Goal: Task Accomplishment & Management: Complete application form

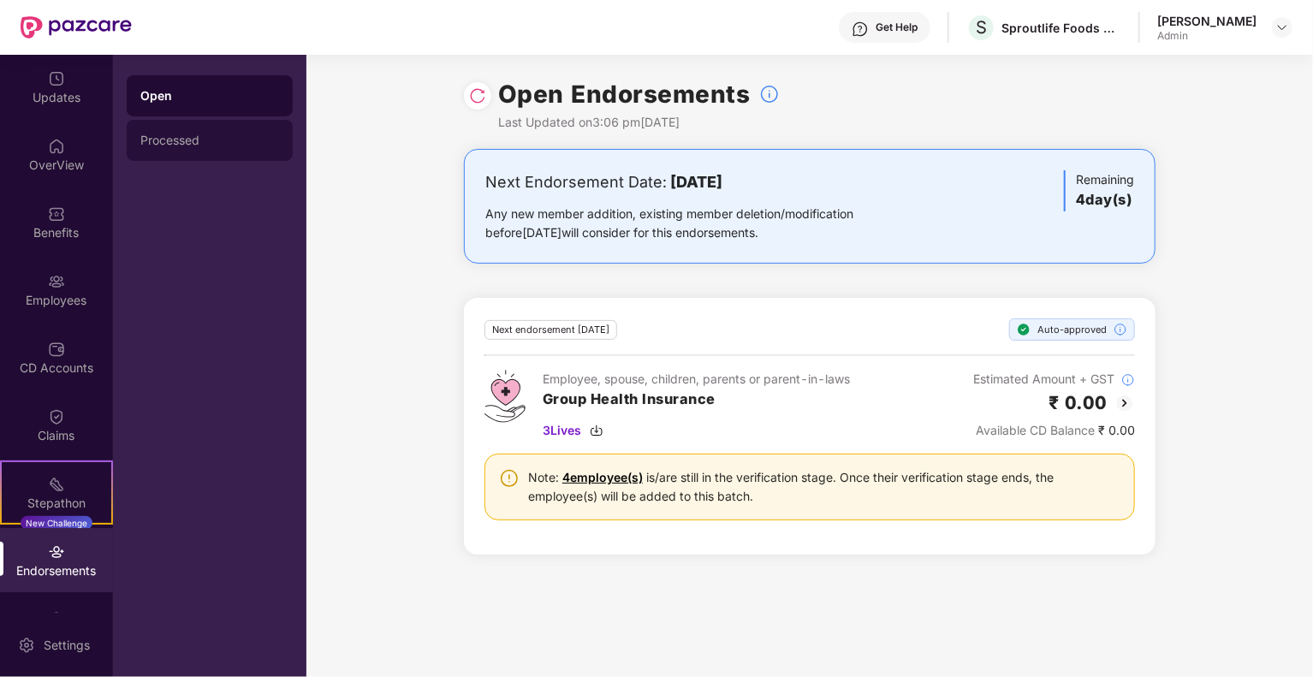
click at [164, 142] on div "Processed" at bounding box center [209, 141] width 139 height 14
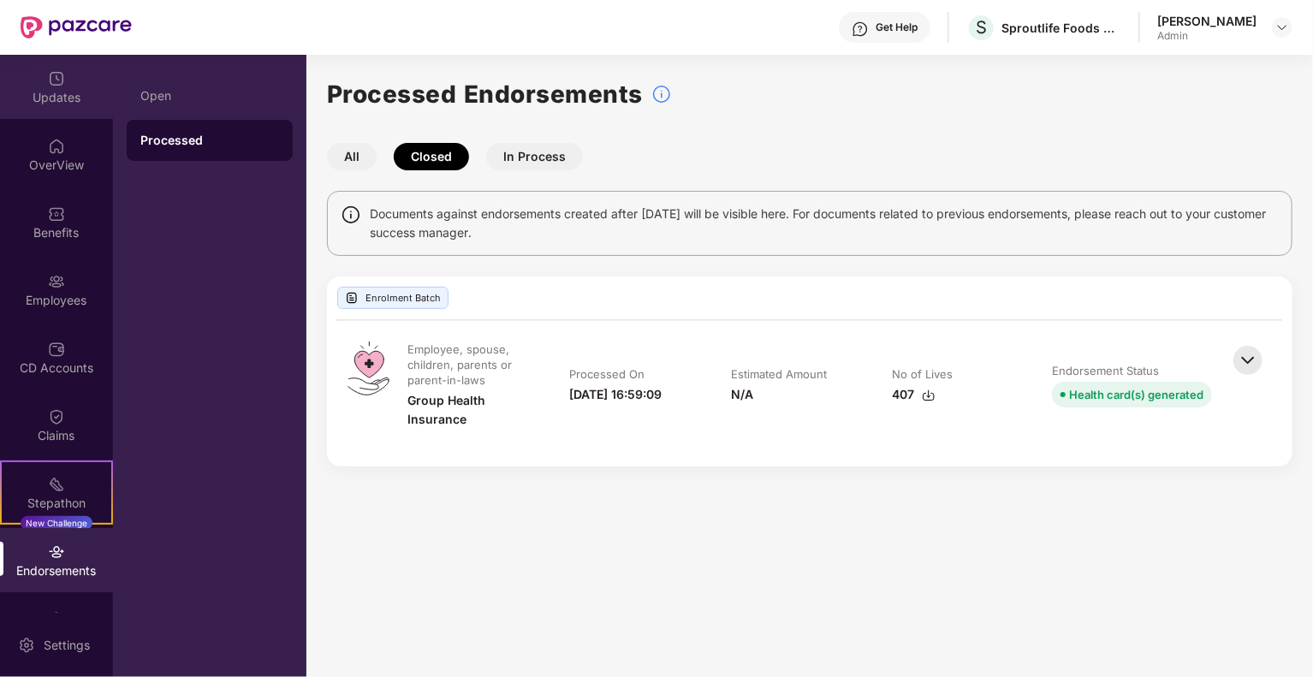
click at [72, 109] on div "Updates" at bounding box center [56, 87] width 113 height 64
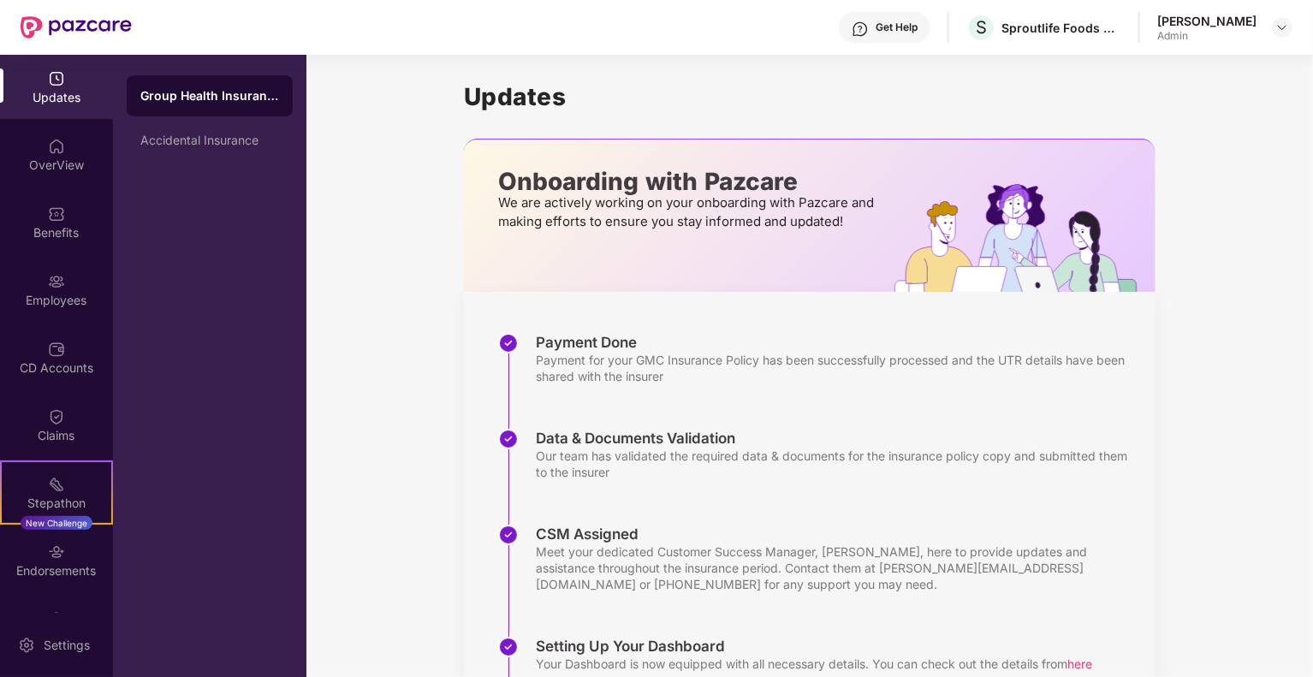
scroll to position [280, 0]
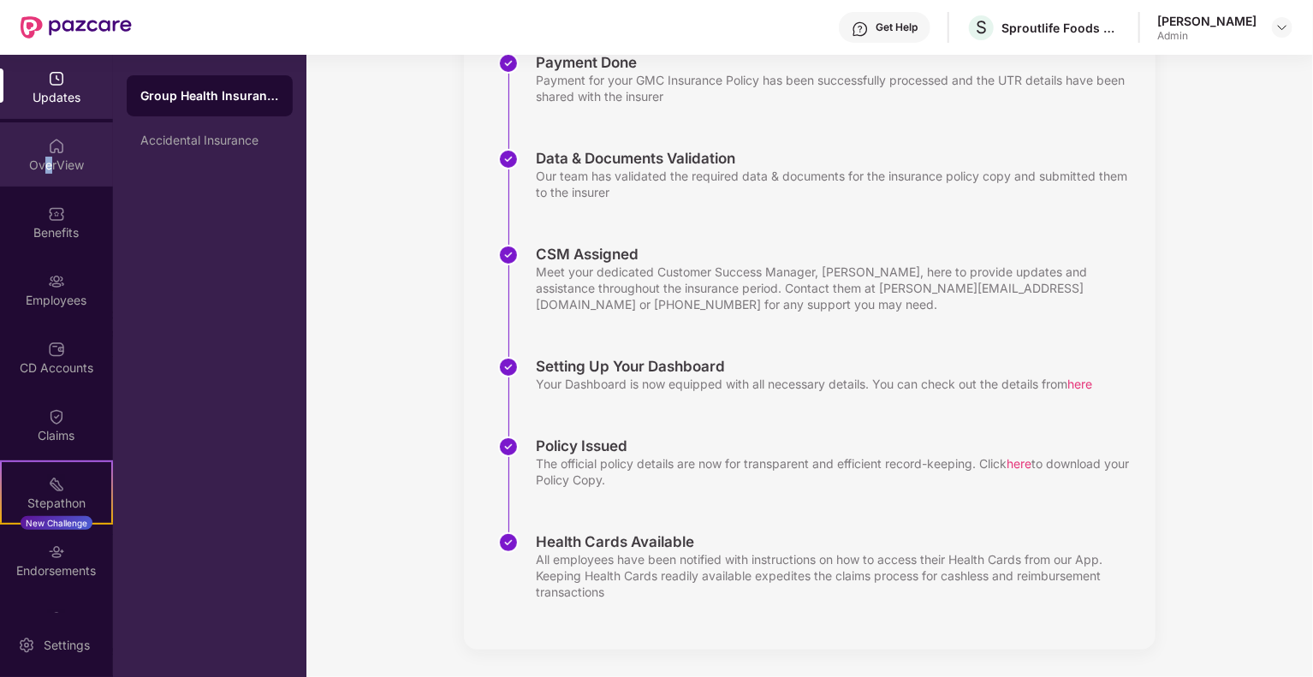
drag, startPoint x: 45, startPoint y: 179, endPoint x: 50, endPoint y: 169, distance: 11.2
click at [50, 169] on div "OverView" at bounding box center [56, 154] width 113 height 64
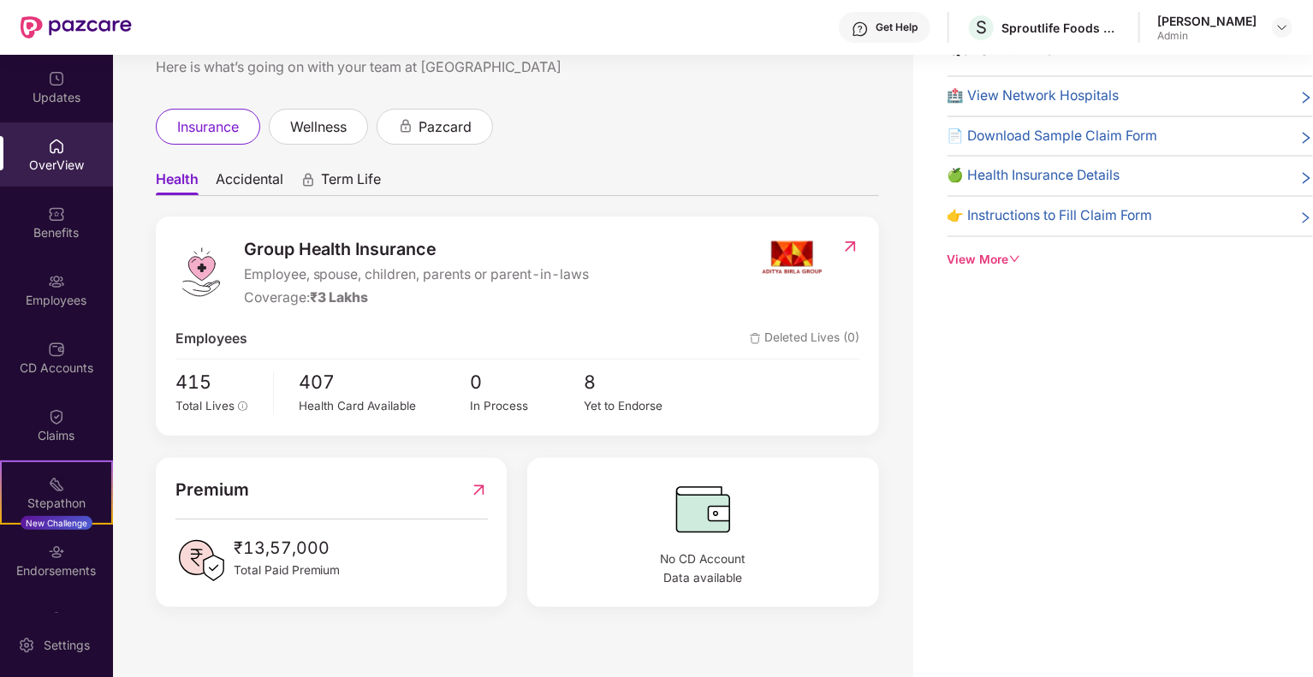
click at [1008, 258] on div "View More" at bounding box center [1129, 260] width 365 height 19
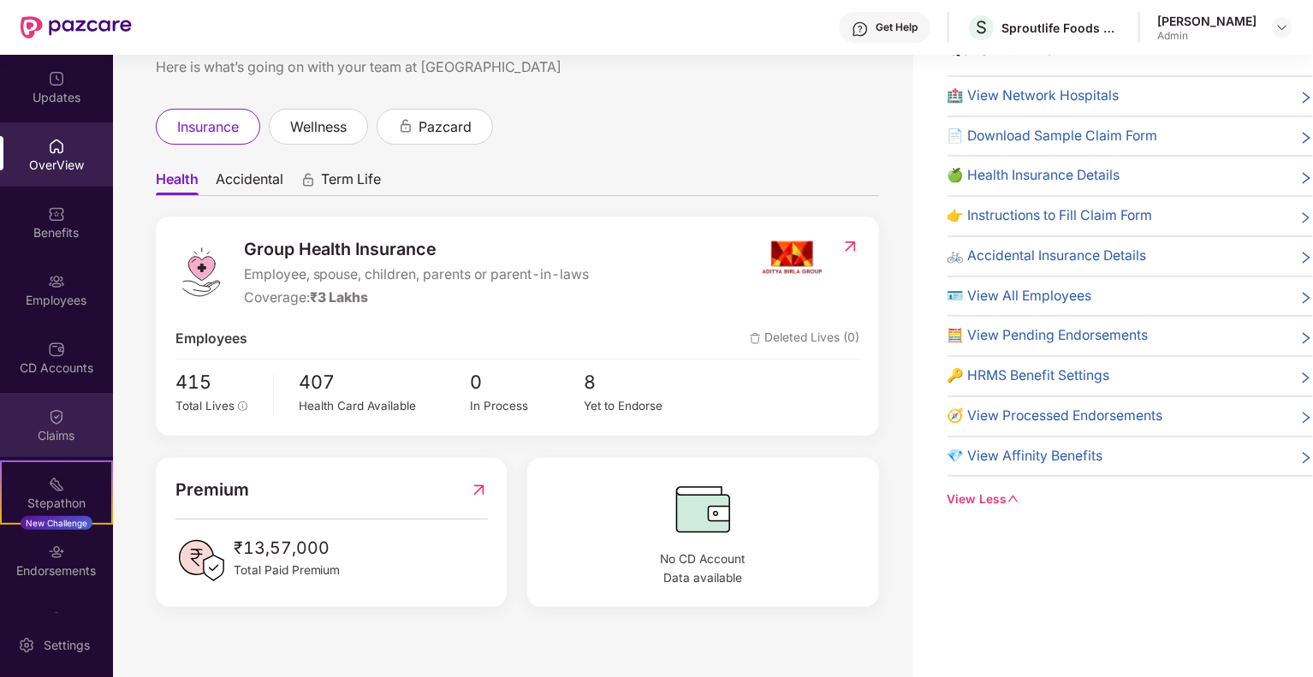
click at [87, 418] on div "Claims" at bounding box center [56, 425] width 113 height 64
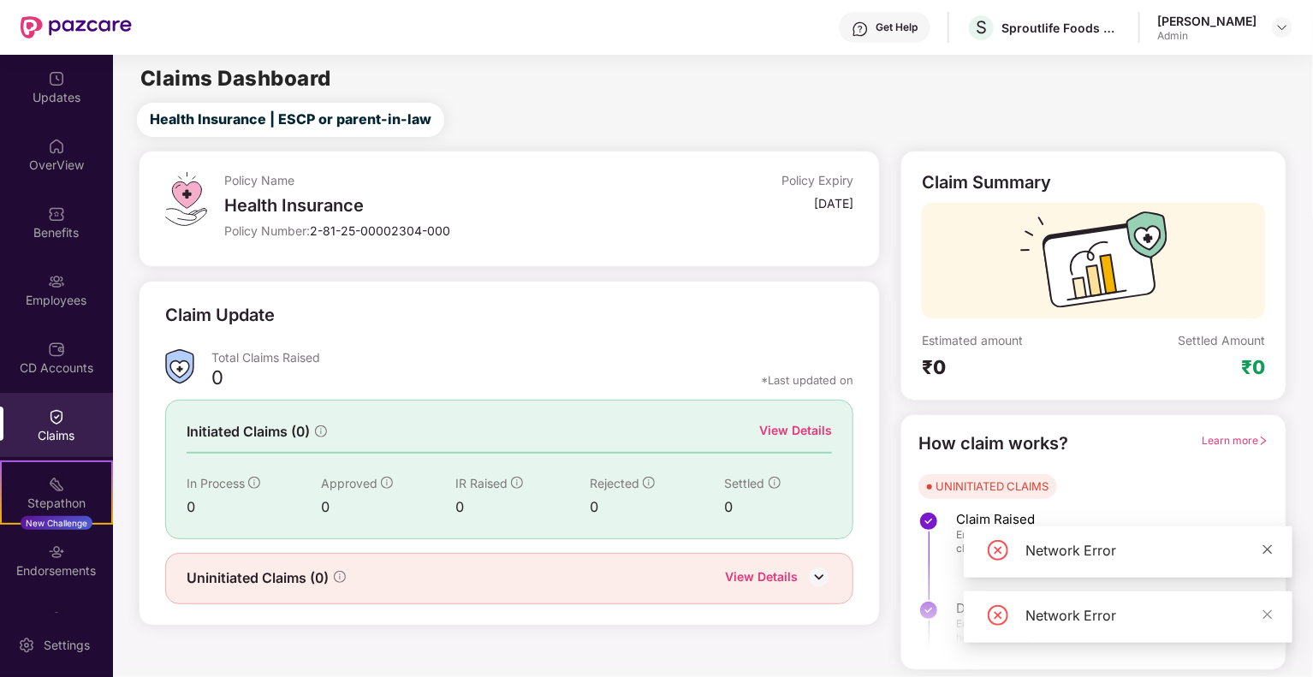
click at [1264, 551] on icon "close" at bounding box center [1267, 549] width 12 height 12
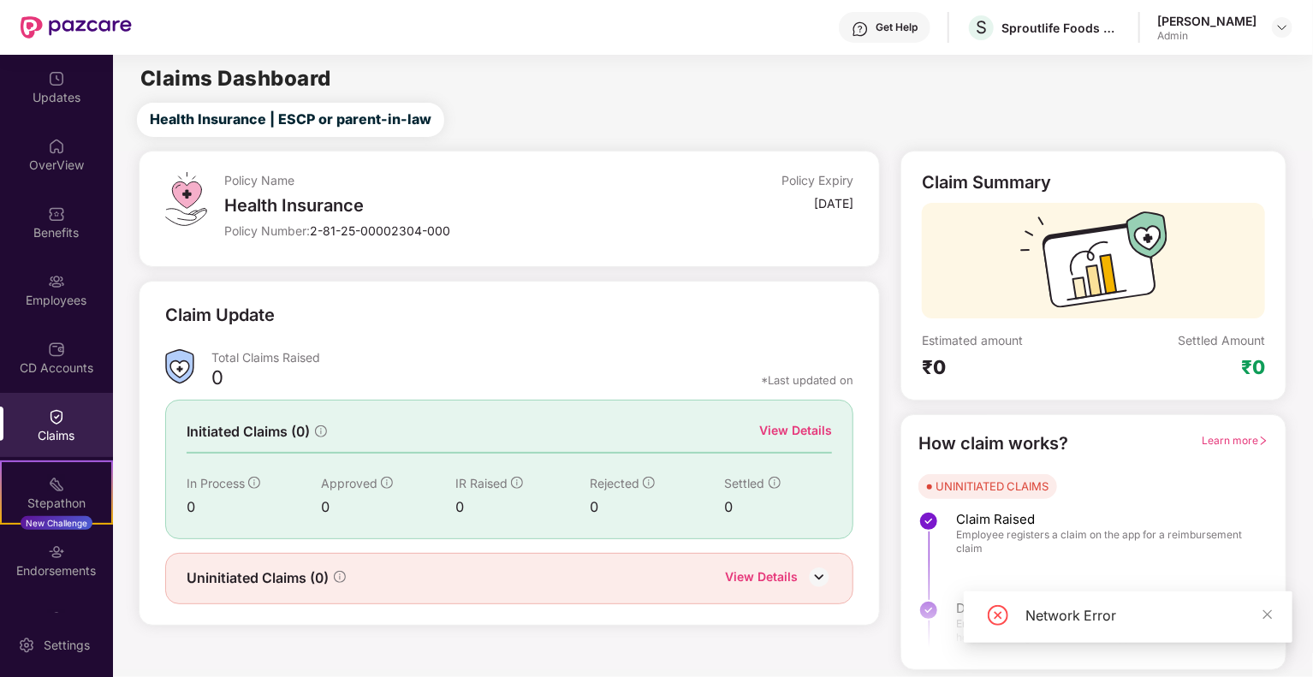
click at [1276, 622] on div "Network Error" at bounding box center [1128, 616] width 329 height 51
click at [1249, 615] on div "Network Error" at bounding box center [1148, 615] width 246 height 21
click at [1271, 614] on icon "close" at bounding box center [1267, 614] width 12 height 12
click at [815, 572] on img at bounding box center [819, 577] width 26 height 26
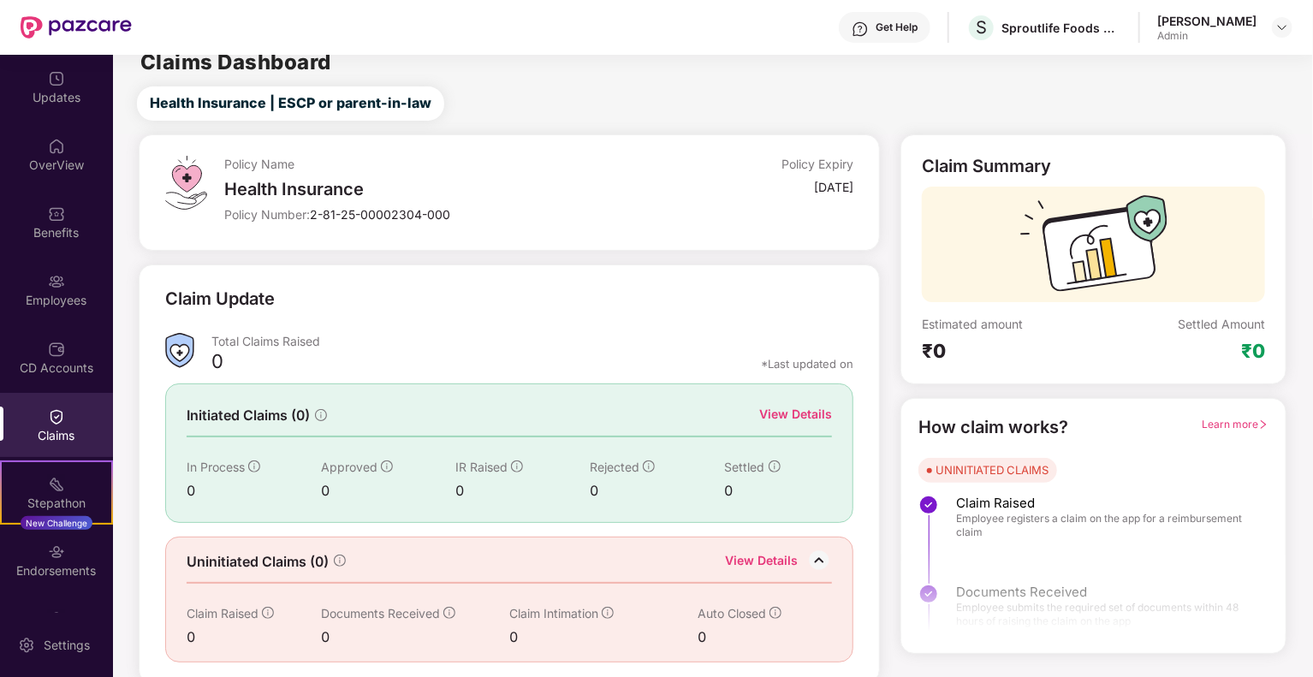
scroll to position [21, 0]
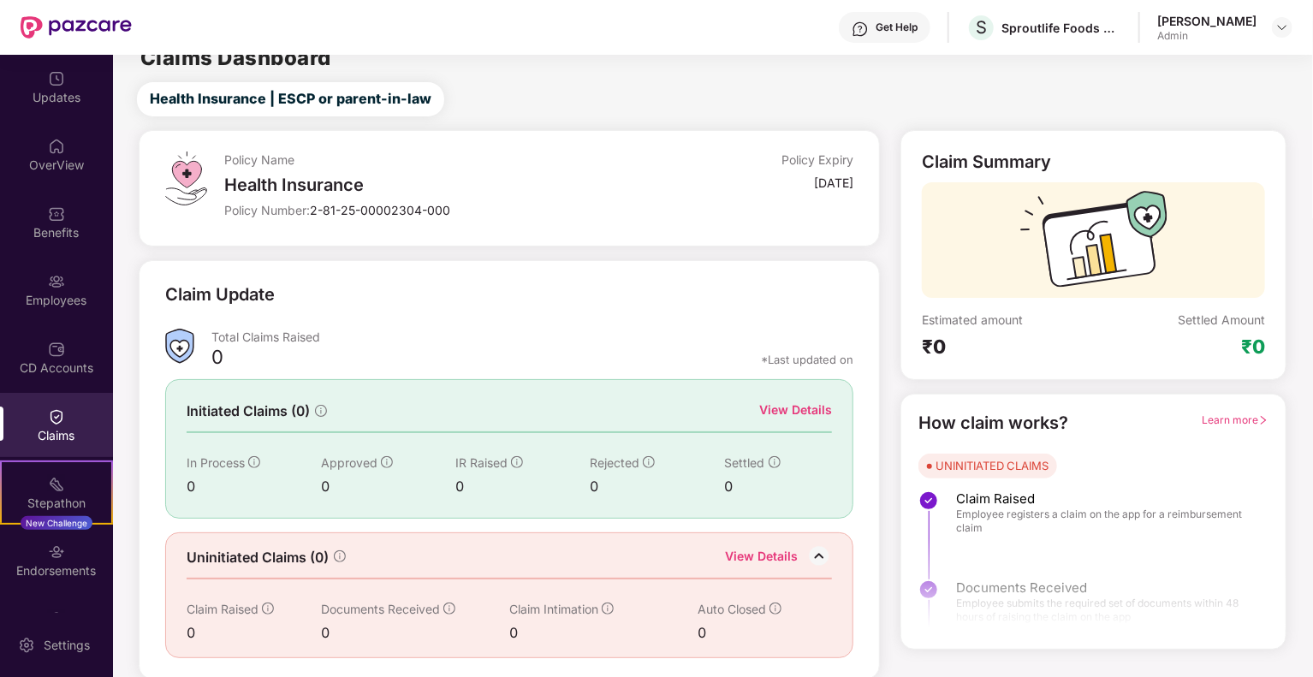
click at [1001, 557] on div at bounding box center [1093, 577] width 384 height 128
click at [1223, 413] on span "Learn more" at bounding box center [1235, 419] width 67 height 13
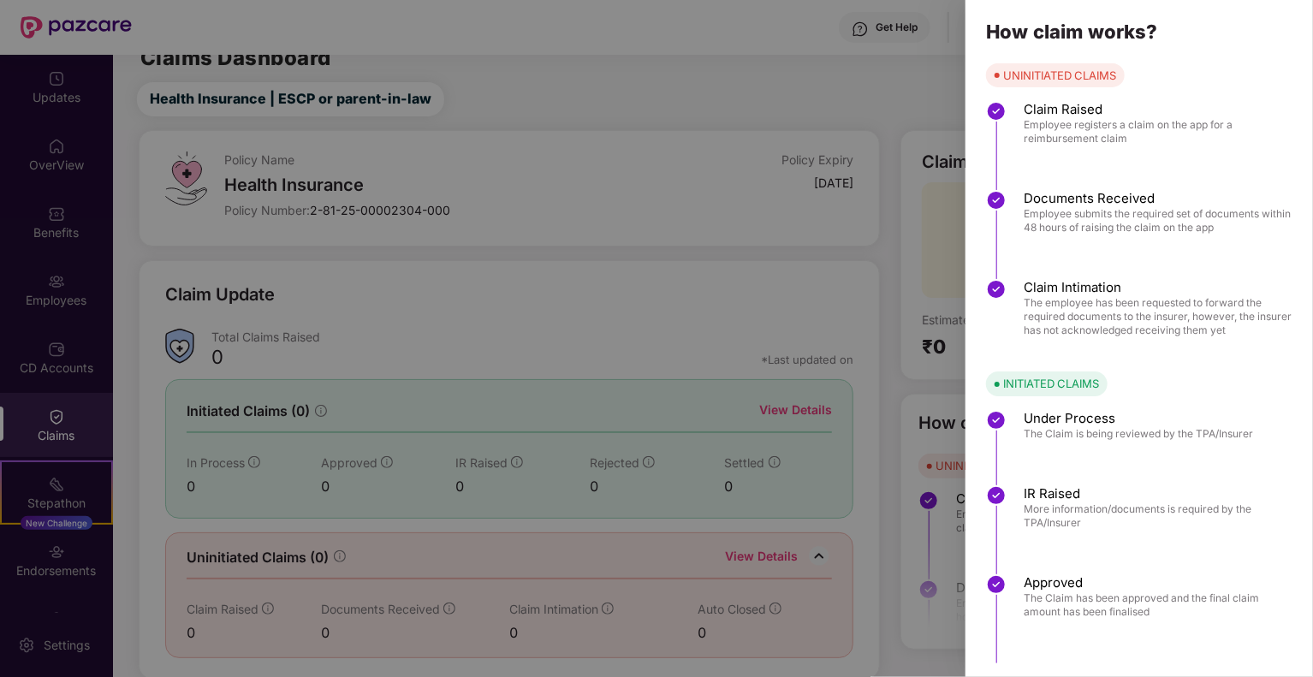
click at [859, 92] on div at bounding box center [656, 338] width 1313 height 677
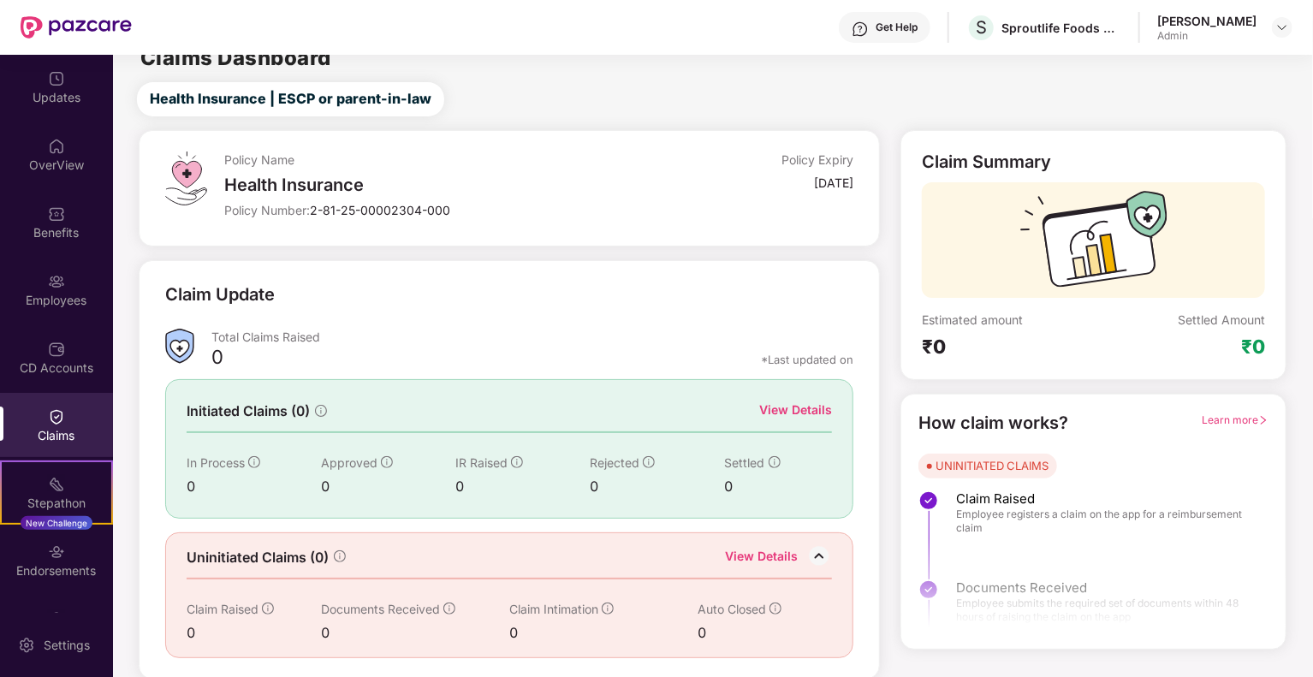
click at [649, 279] on div "Claim Update Total Claims Raised 0 *Last updated on Initiated Claims (0) View D…" at bounding box center [510, 469] width 742 height 419
click at [1242, 415] on span "Learn more" at bounding box center [1235, 419] width 67 height 13
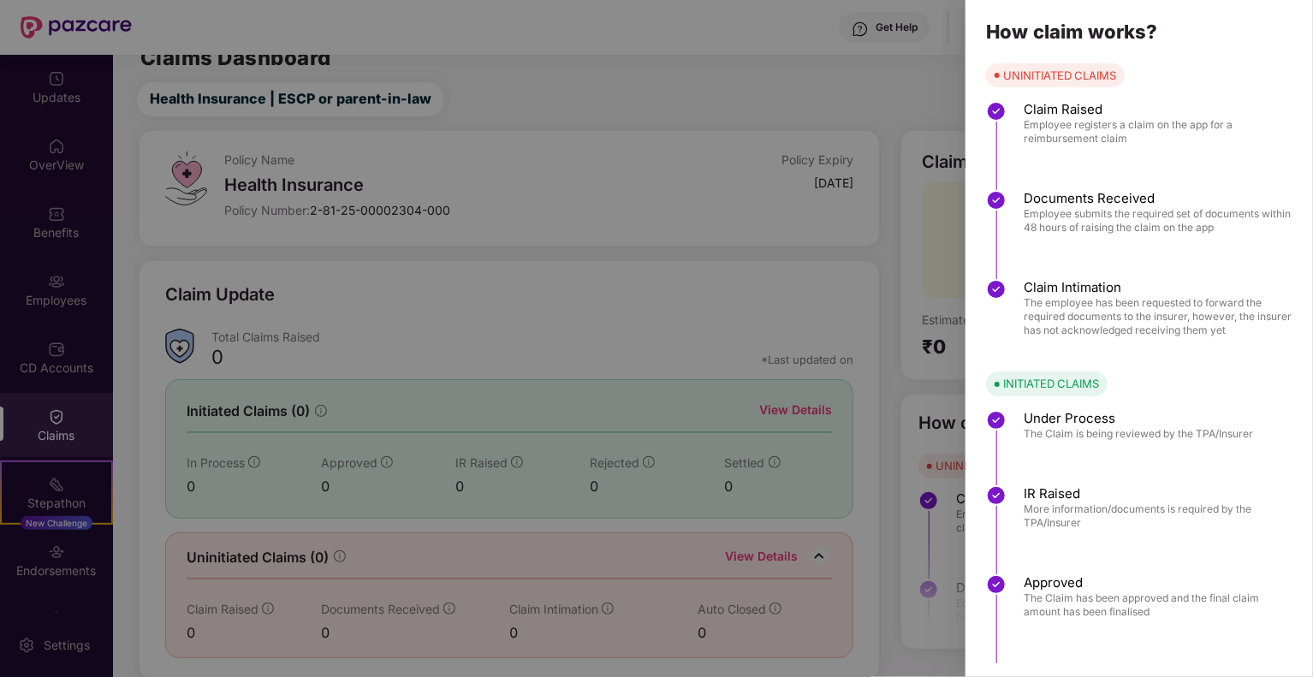
click at [898, 181] on div at bounding box center [656, 338] width 1313 height 677
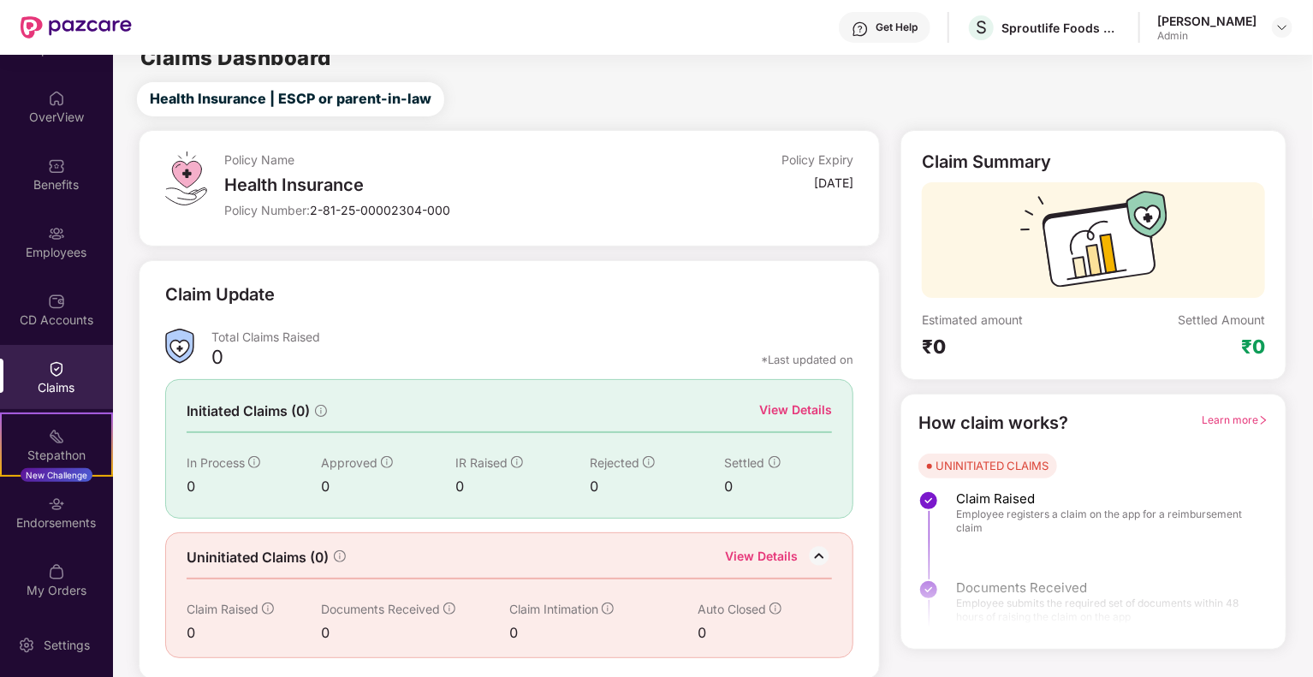
scroll to position [50, 0]
click at [31, 603] on div "My Orders" at bounding box center [56, 577] width 113 height 64
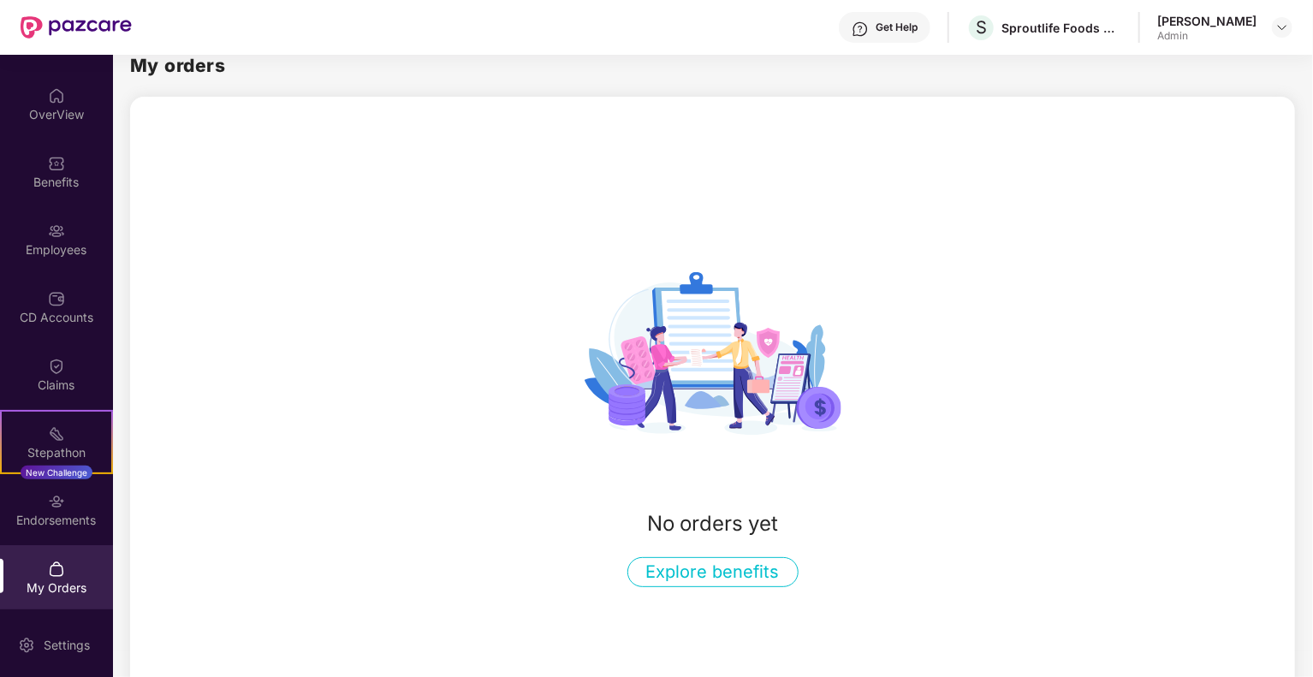
click at [694, 574] on button "Explore benefits" at bounding box center [712, 572] width 171 height 30
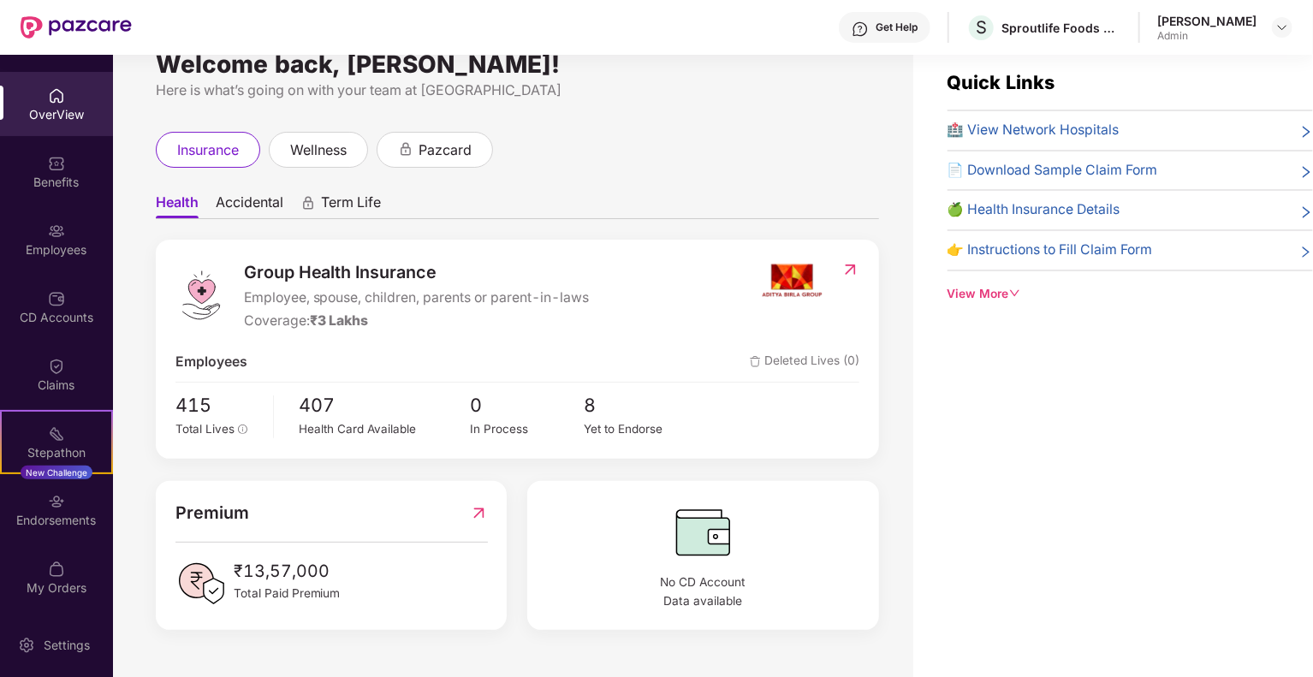
scroll to position [15, 0]
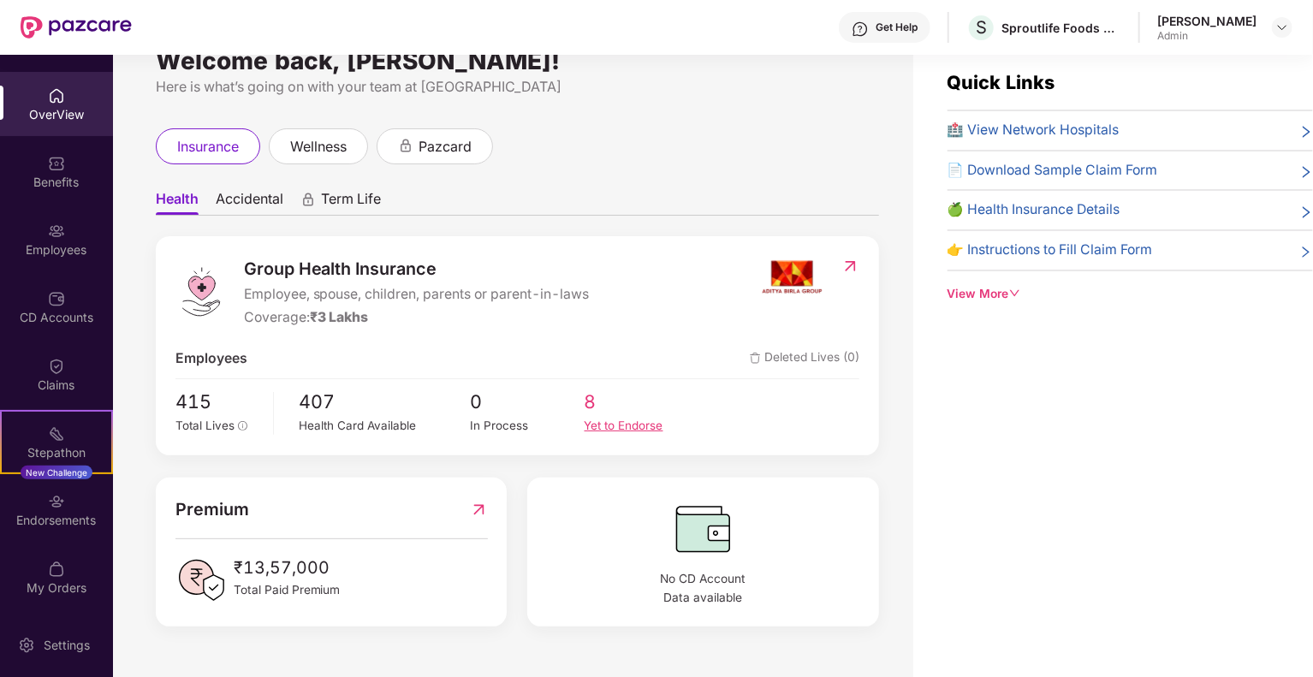
click at [616, 430] on div "Yet to Endorse" at bounding box center [642, 426] width 114 height 18
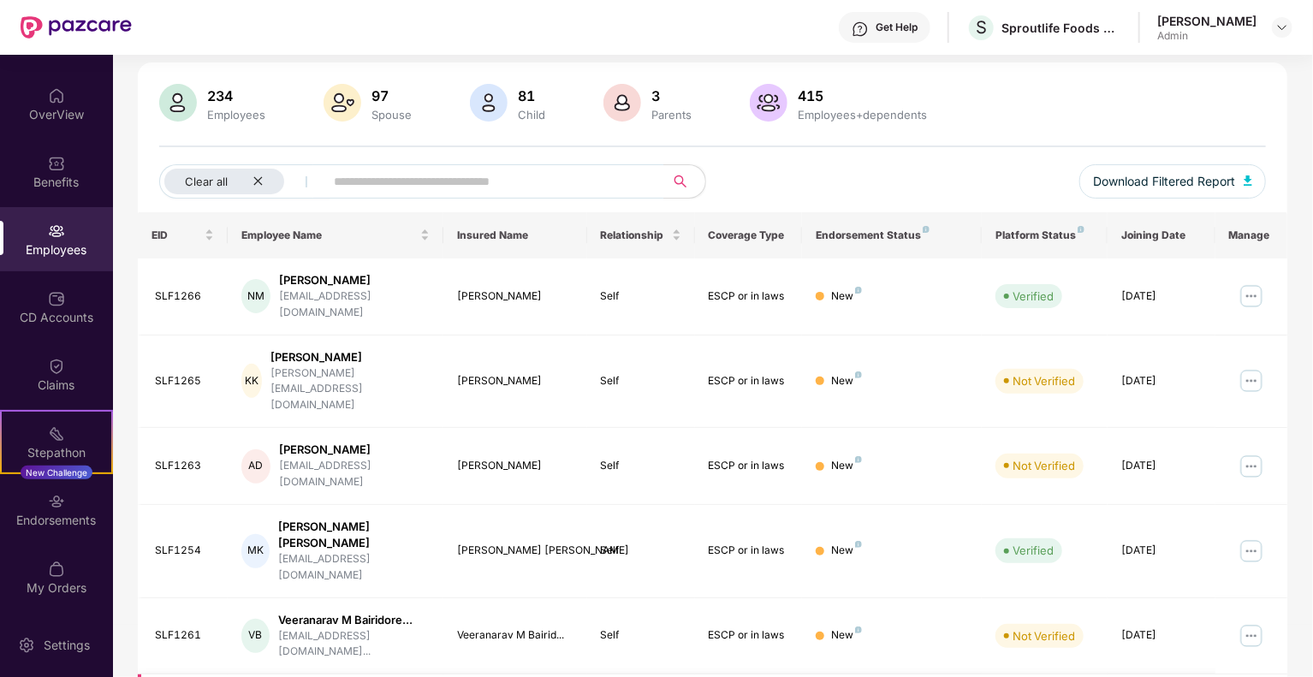
scroll to position [76, 0]
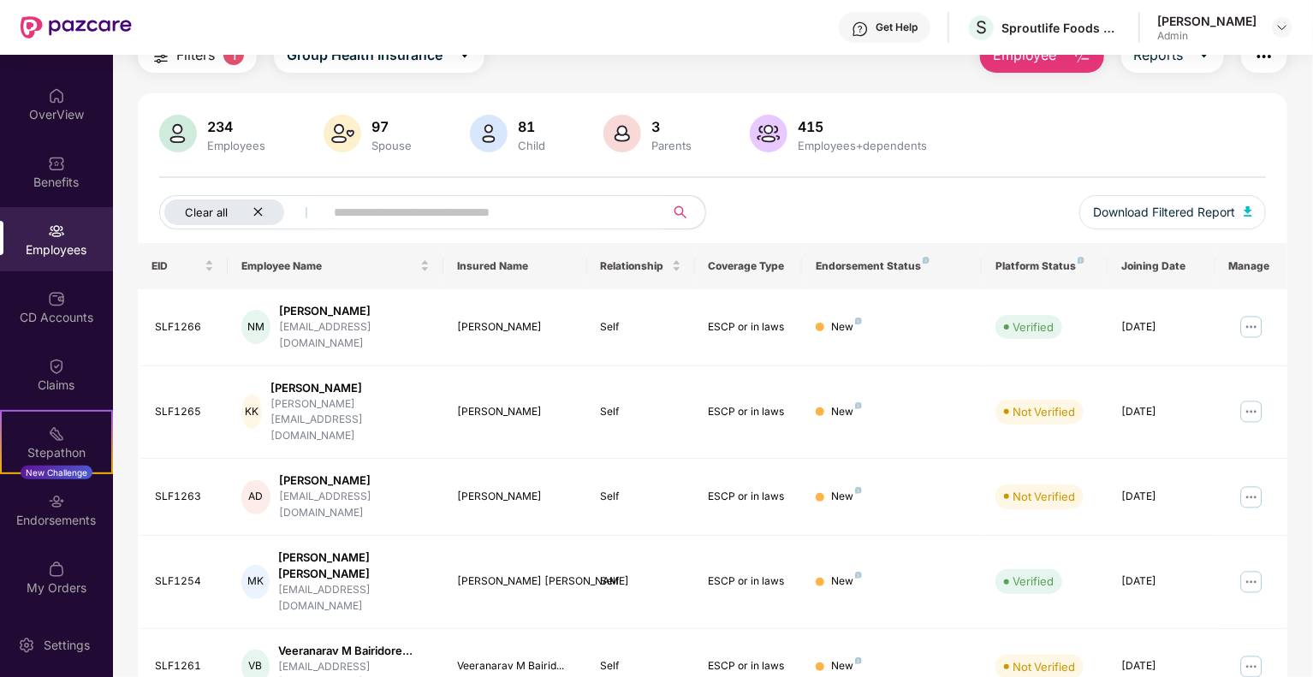
click at [258, 213] on icon "close" at bounding box center [257, 211] width 11 height 11
click at [393, 549] on div "MK [PERSON_NAME] [PERSON_NAME] [PERSON_NAME][EMAIL_ADDRESS][DOMAIN_NAME]" at bounding box center [335, 581] width 188 height 65
click at [1239, 568] on img at bounding box center [1250, 581] width 27 height 27
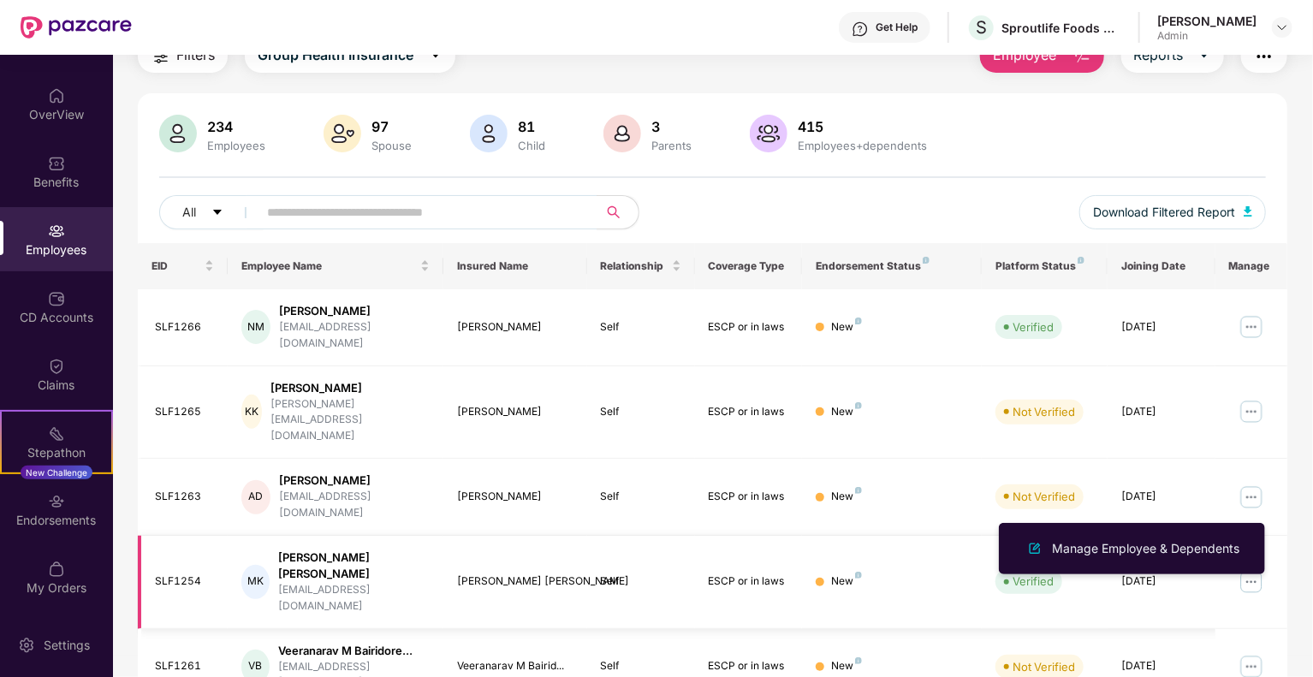
click at [630, 536] on td "Self" at bounding box center [641, 582] width 108 height 93
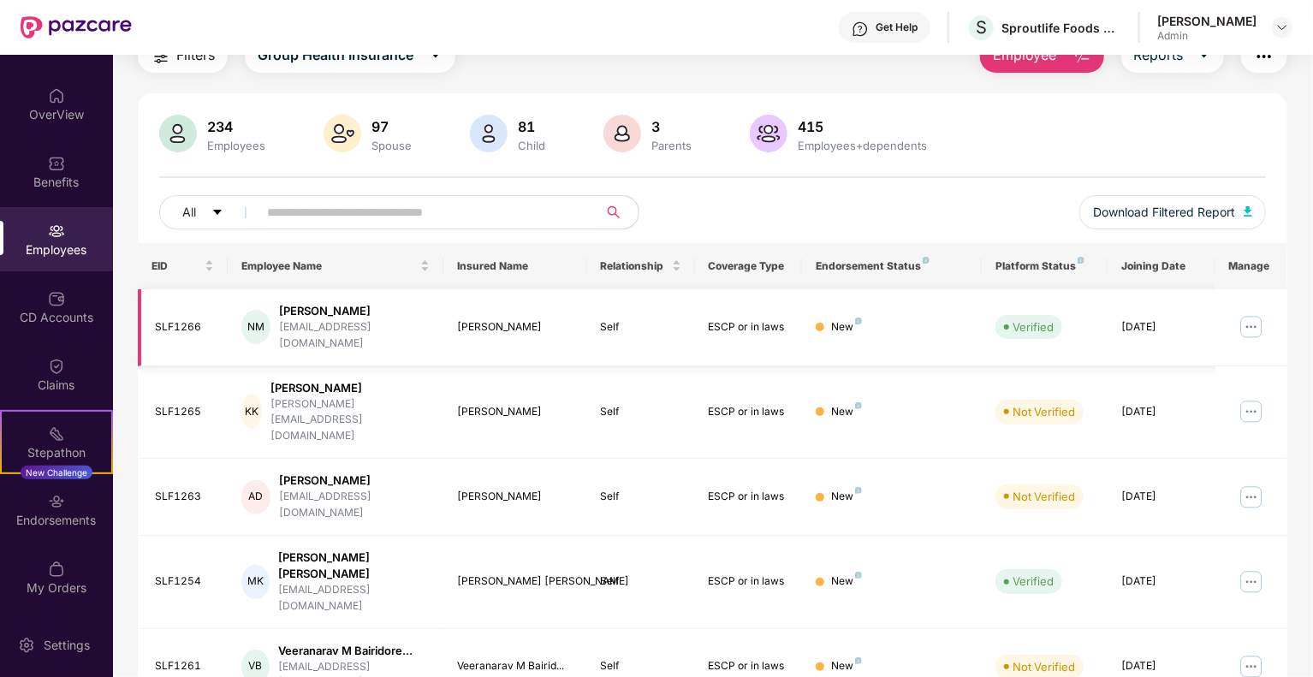
click at [1239, 313] on img at bounding box center [1250, 326] width 27 height 27
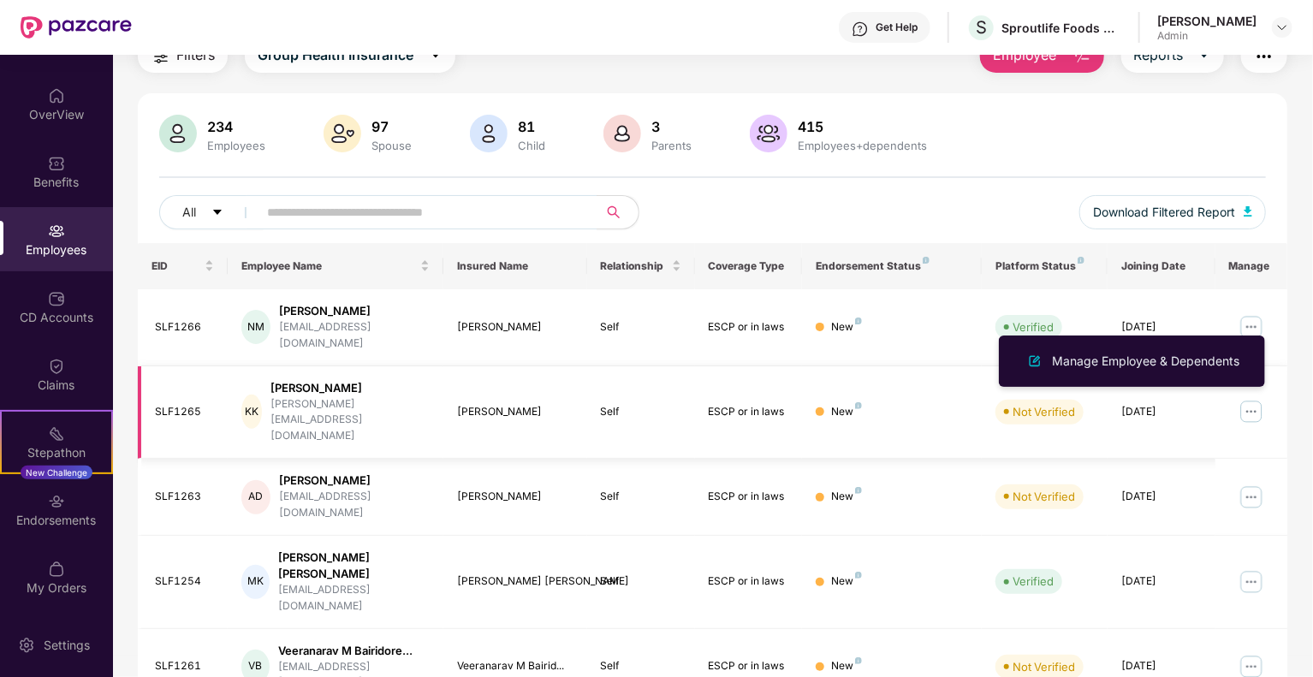
click at [626, 366] on td "Self" at bounding box center [641, 412] width 108 height 93
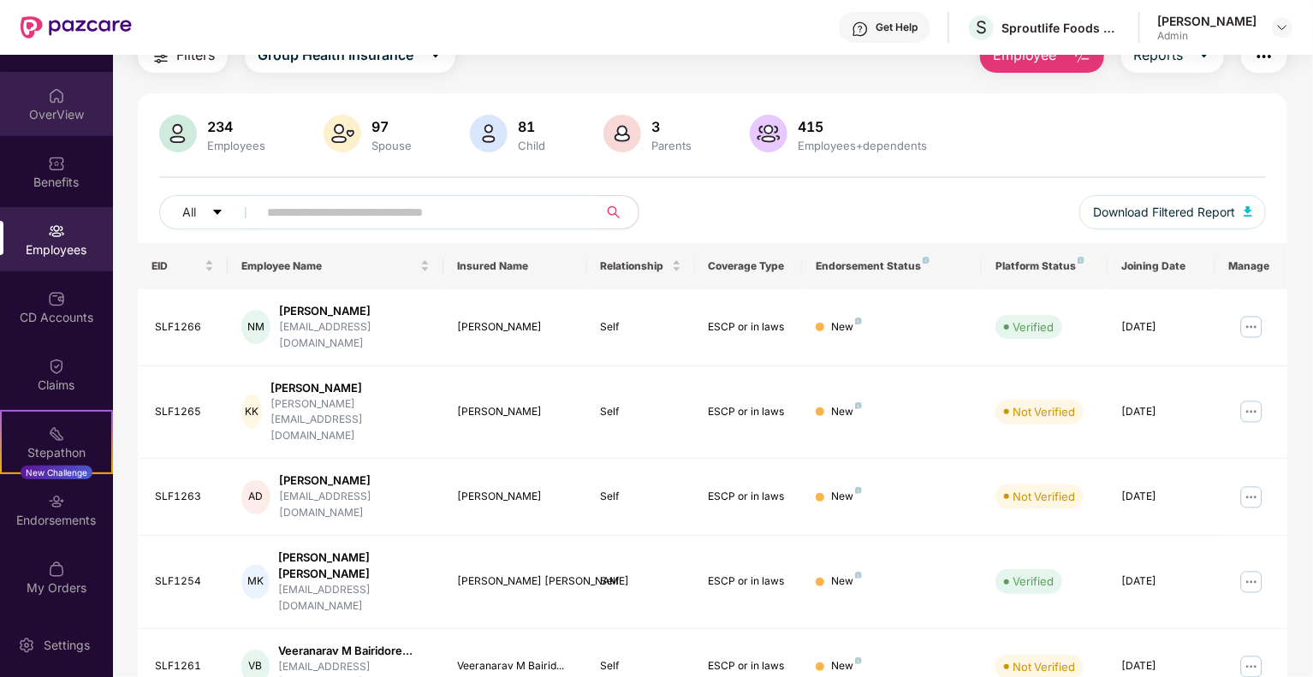
click at [56, 92] on img at bounding box center [56, 95] width 17 height 17
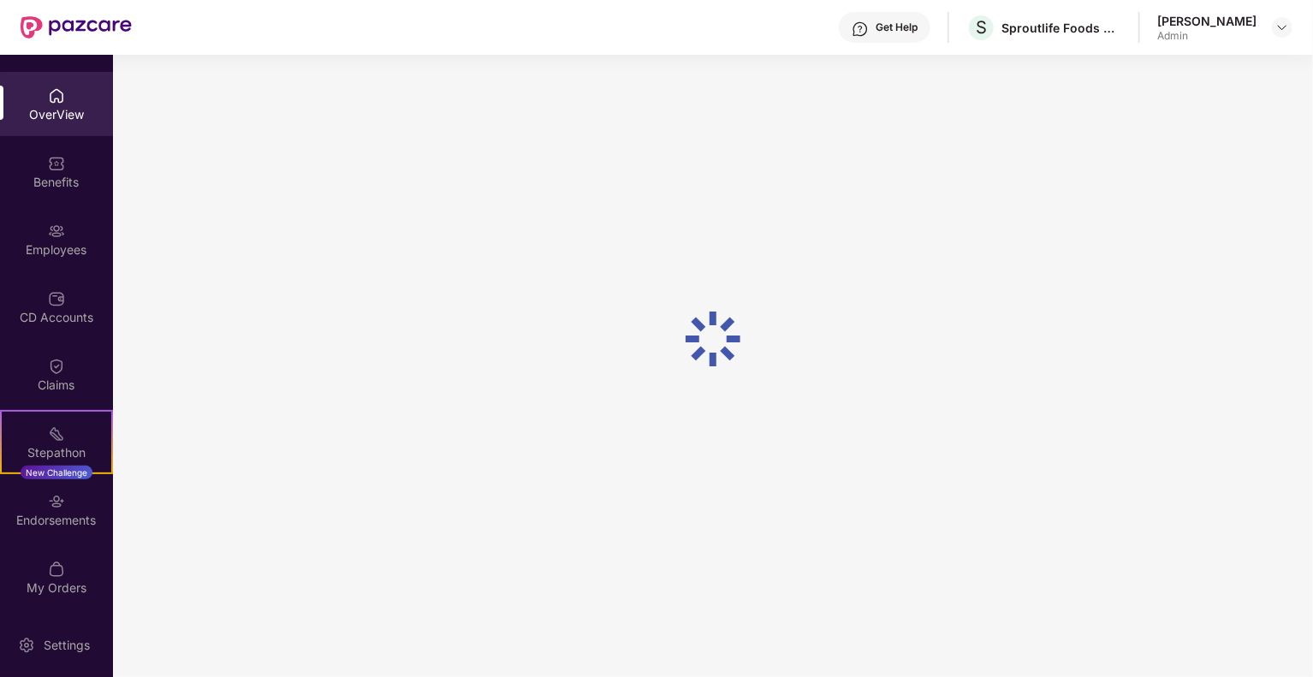
scroll to position [55, 0]
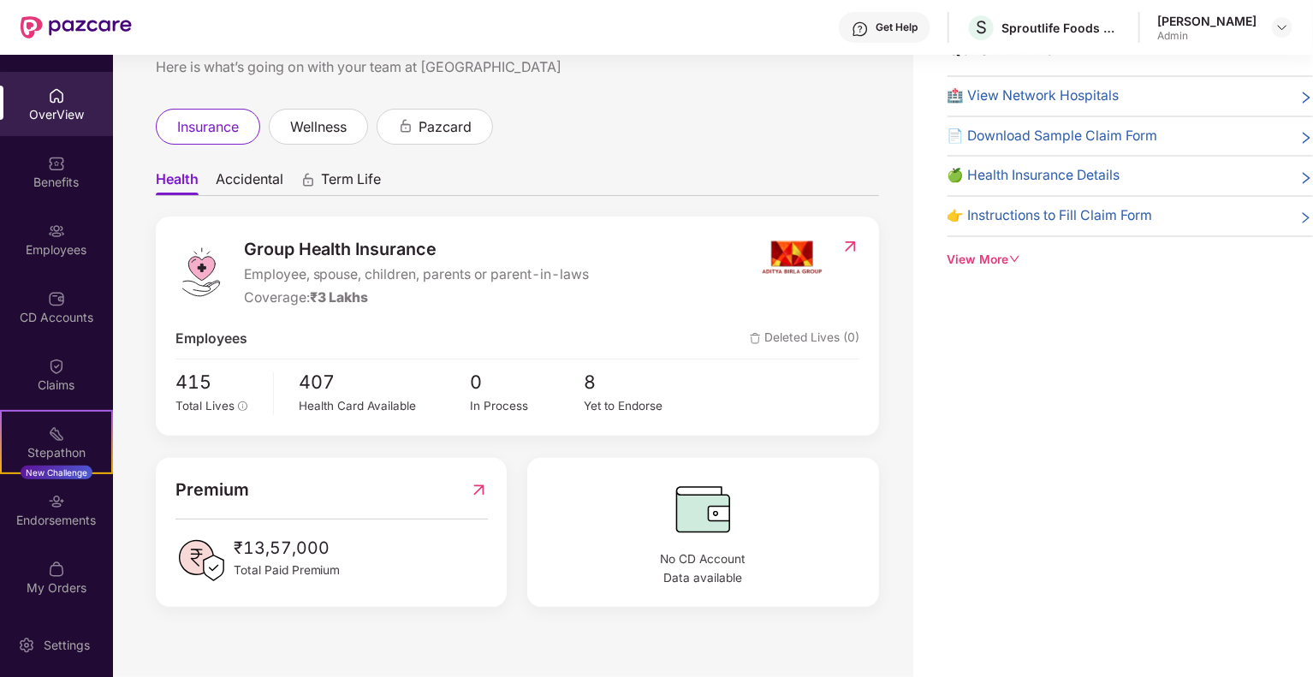
click at [59, 86] on div at bounding box center [56, 94] width 17 height 17
click at [45, 377] on div "Claims" at bounding box center [56, 385] width 113 height 17
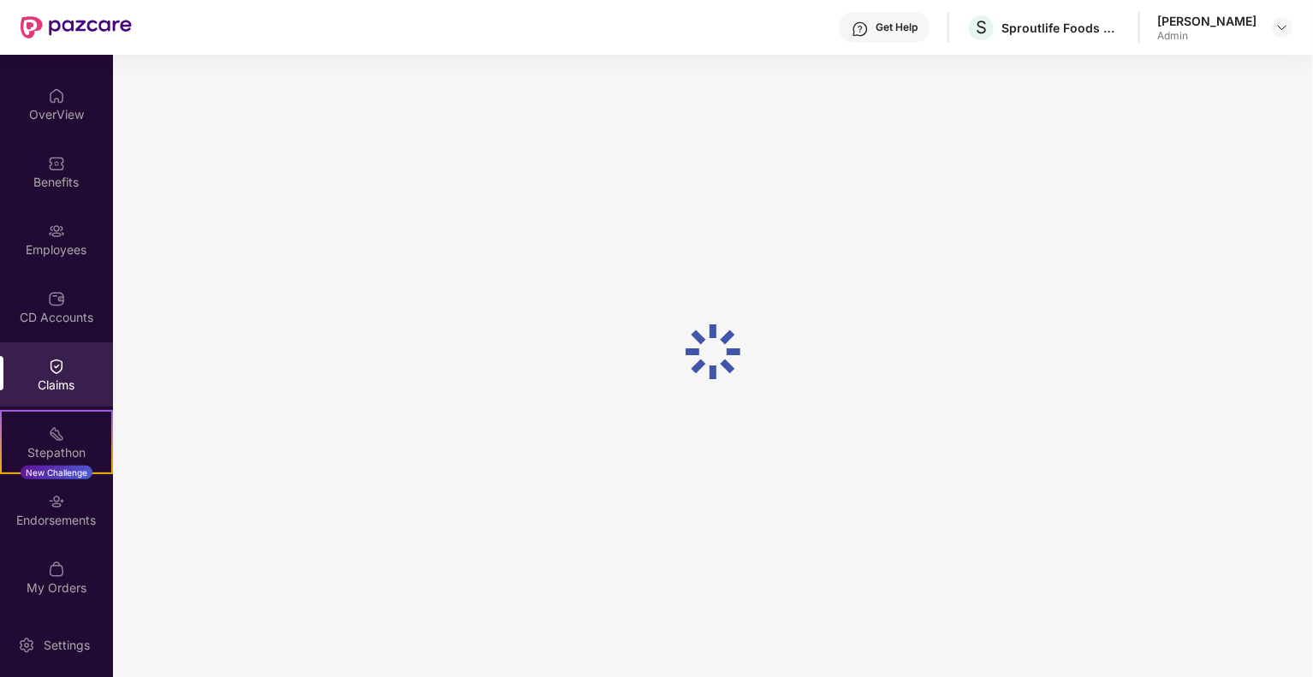
scroll to position [0, 0]
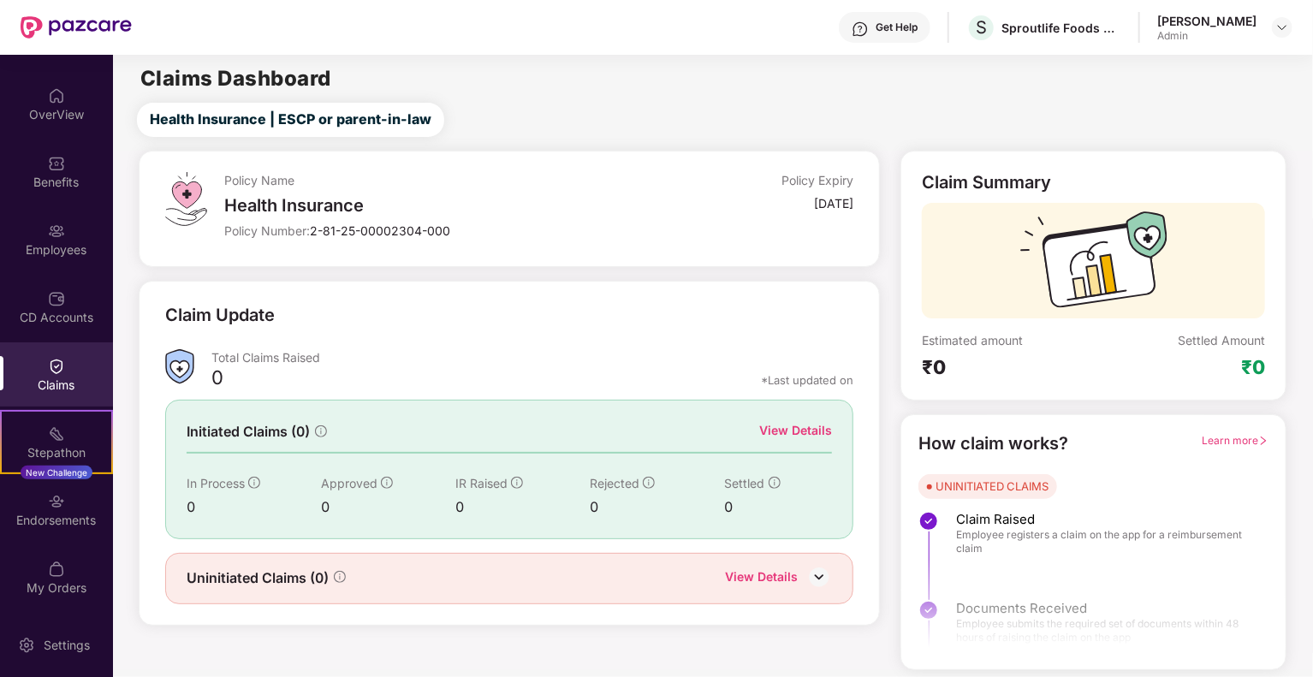
click at [818, 432] on div "View Details" at bounding box center [795, 430] width 73 height 19
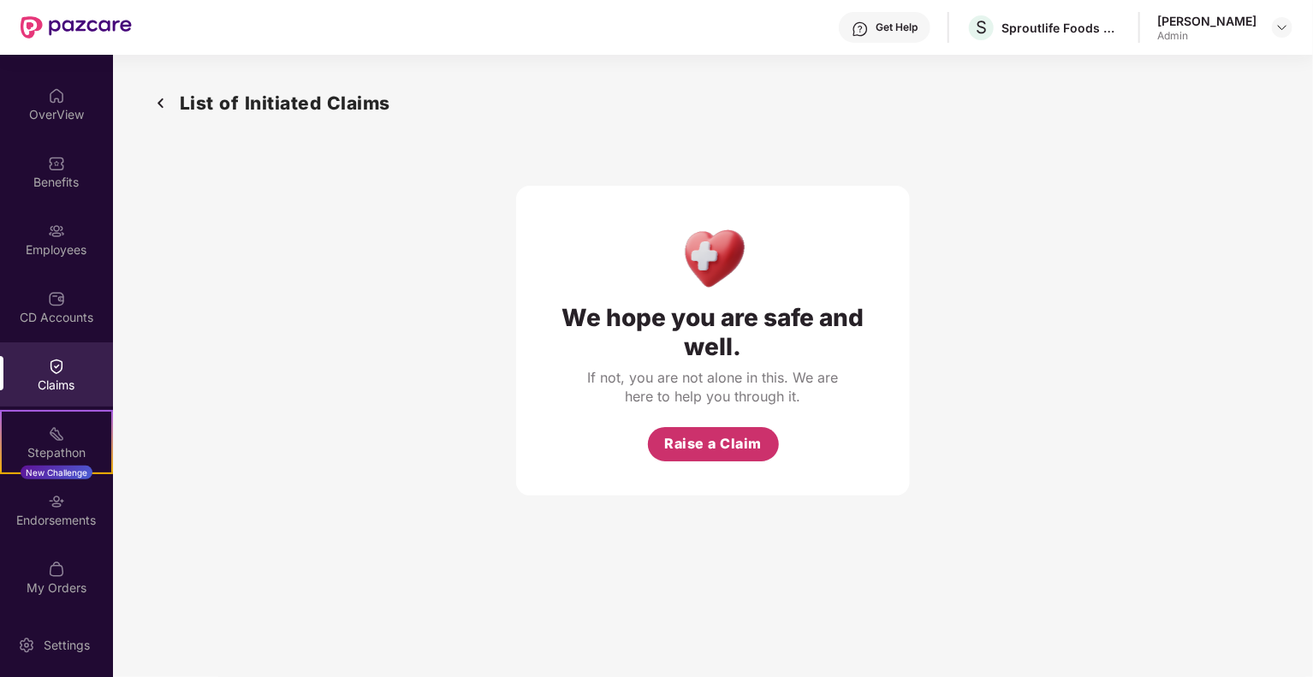
click at [767, 435] on button "Raise a Claim" at bounding box center [713, 444] width 131 height 34
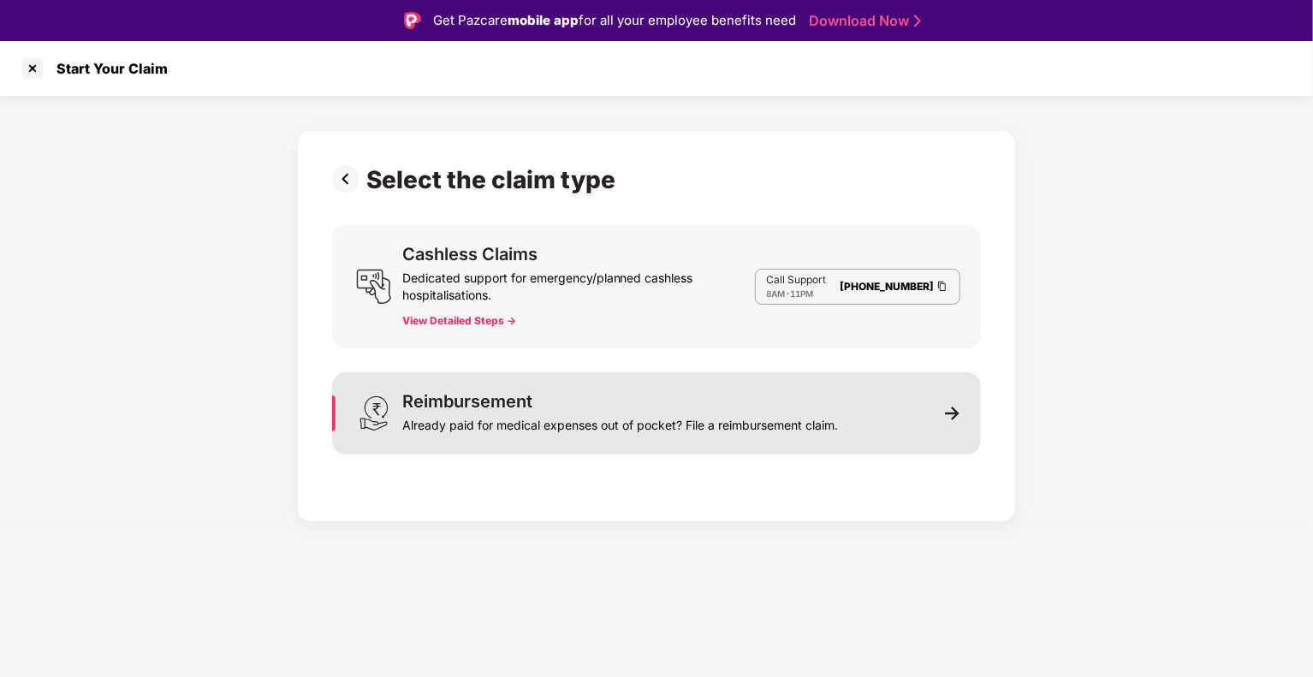
click at [891, 426] on div "Reimbursement Already paid for medical expenses out of pocket? File a reimburse…" at bounding box center [656, 413] width 649 height 82
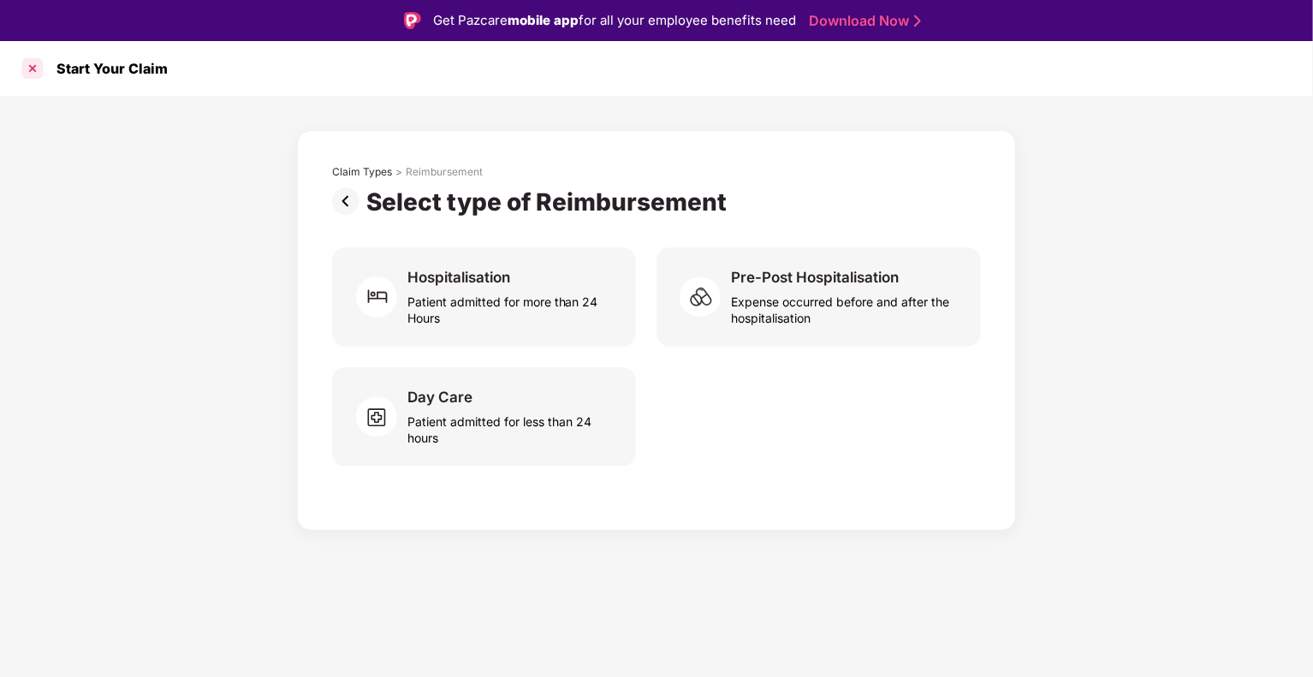
click at [28, 74] on div at bounding box center [32, 68] width 27 height 27
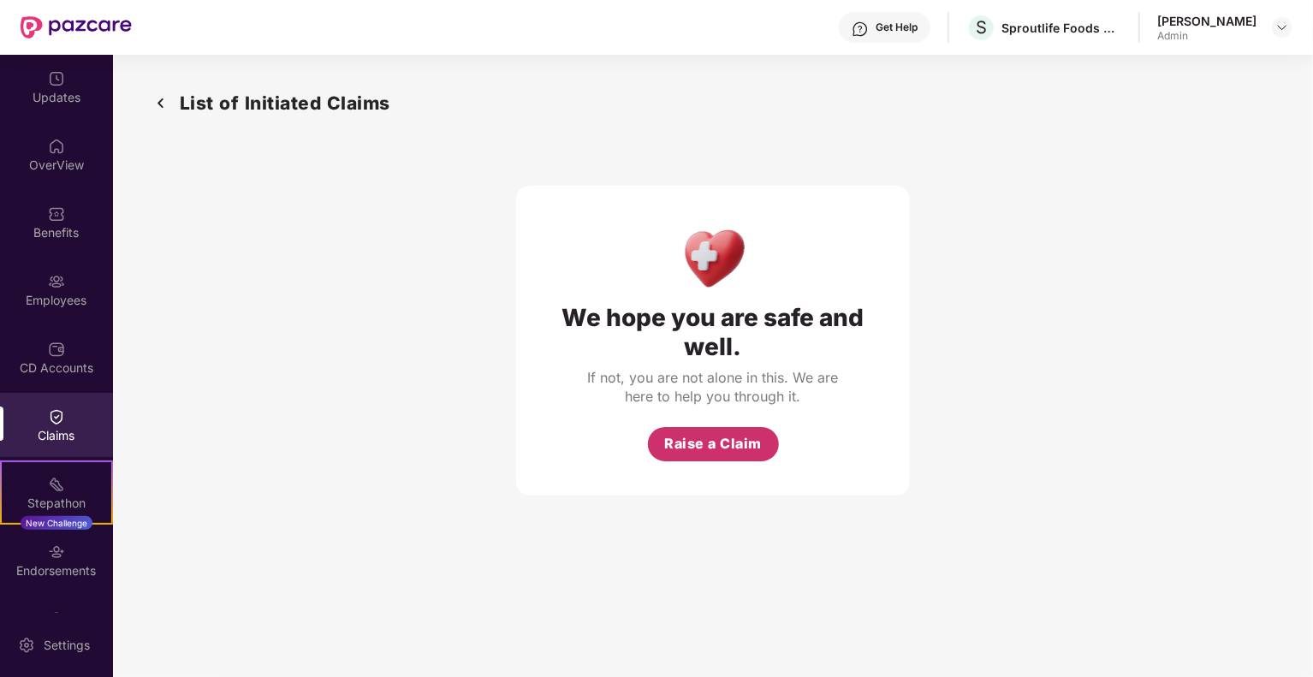
click at [715, 433] on span "Raise a Claim" at bounding box center [713, 443] width 98 height 21
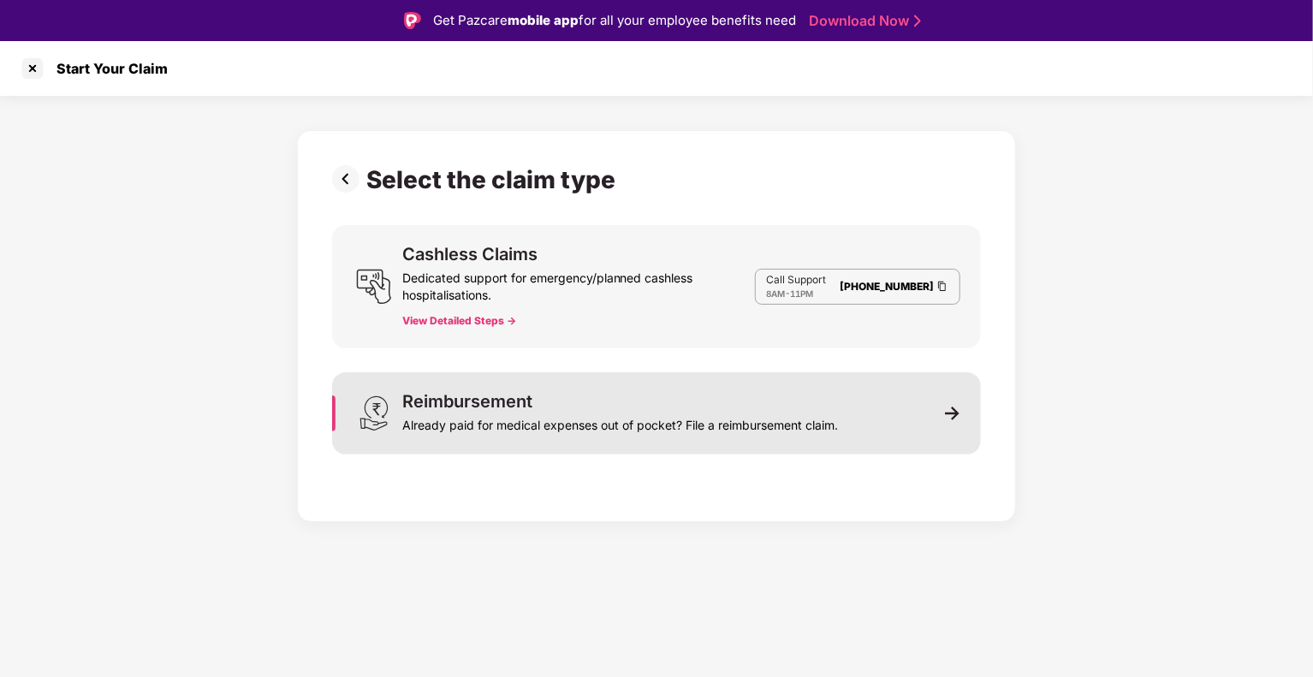
click at [585, 440] on div "Reimbursement Already paid for medical expenses out of pocket? File a reimburse…" at bounding box center [656, 413] width 649 height 82
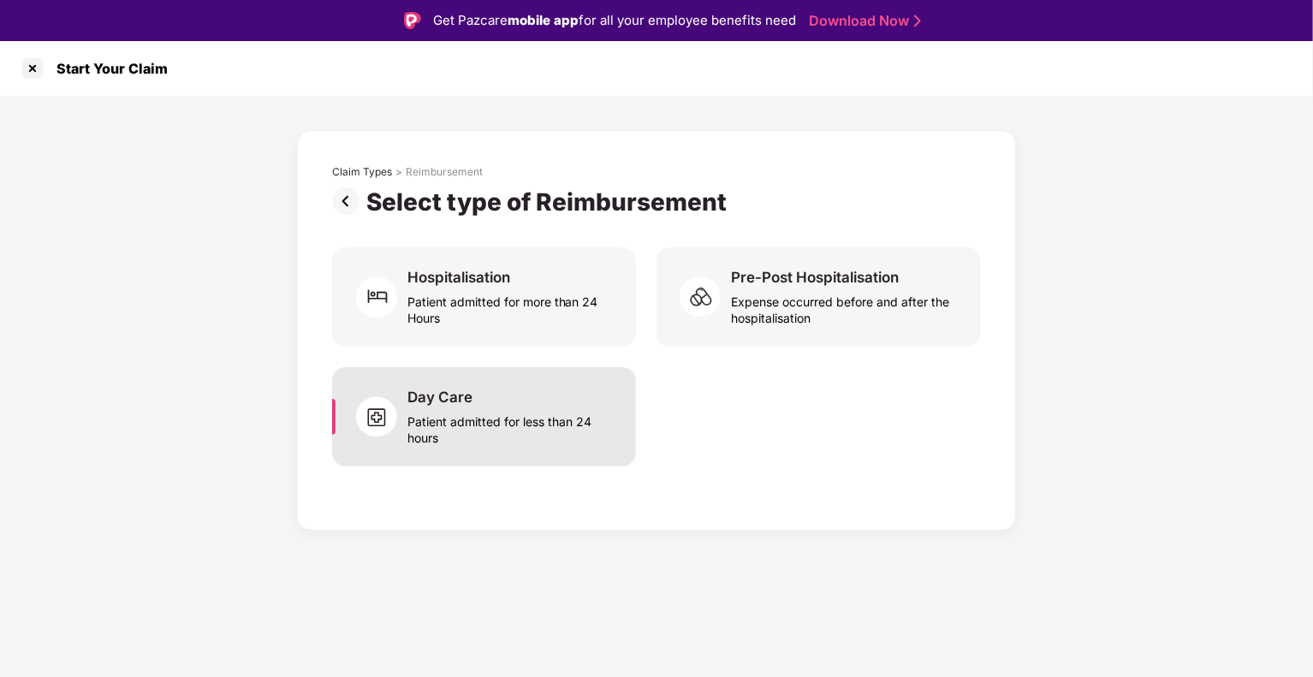
click at [520, 436] on div "Patient admitted for less than 24 hours" at bounding box center [511, 426] width 208 height 39
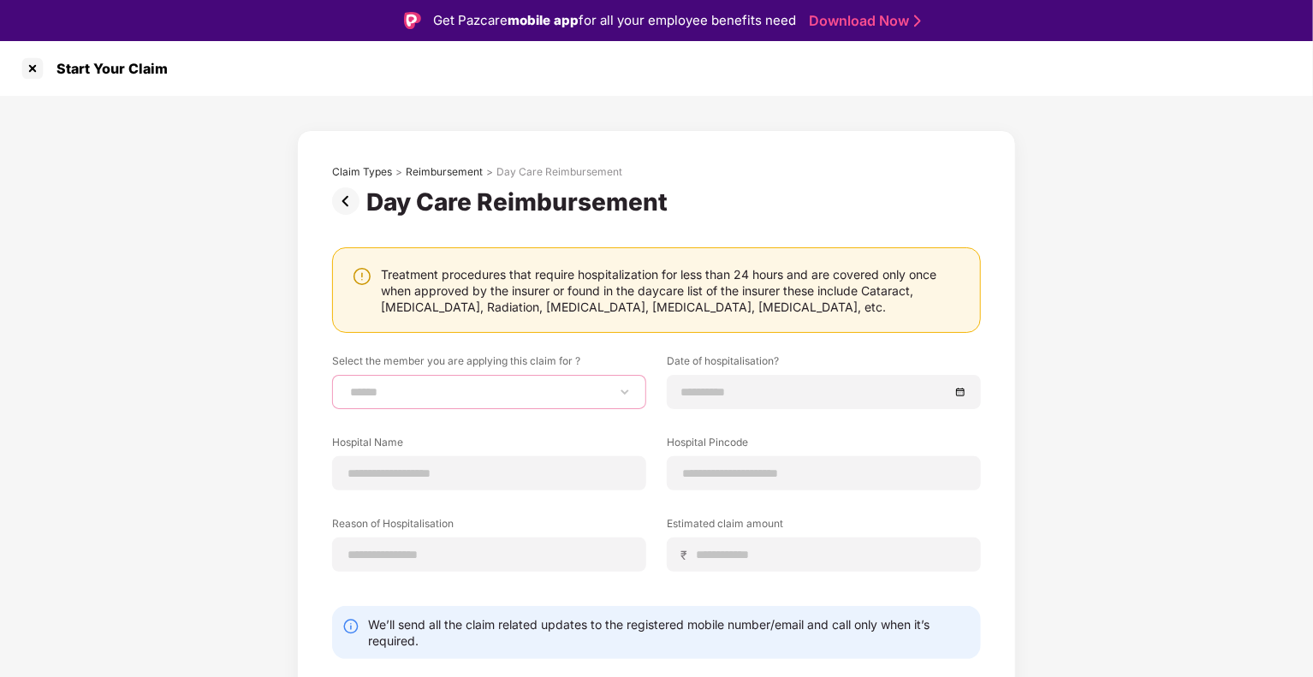
click at [522, 389] on select "**********" at bounding box center [489, 392] width 285 height 14
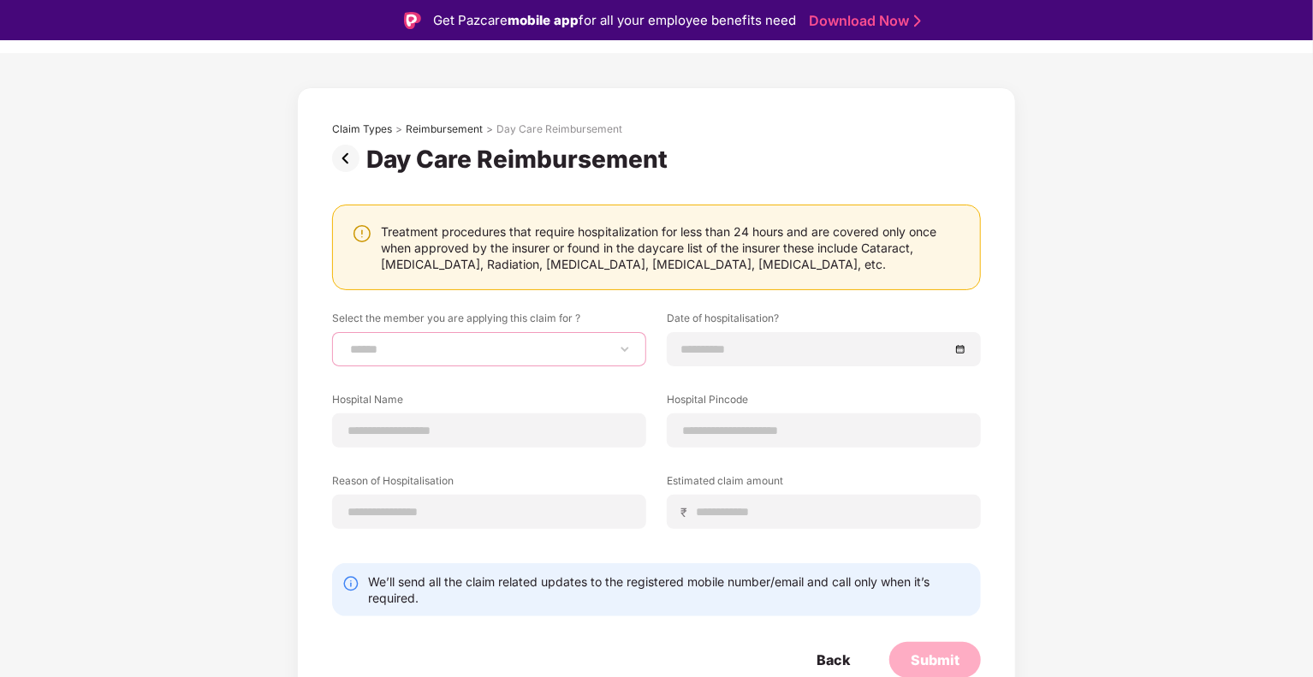
scroll to position [45, 0]
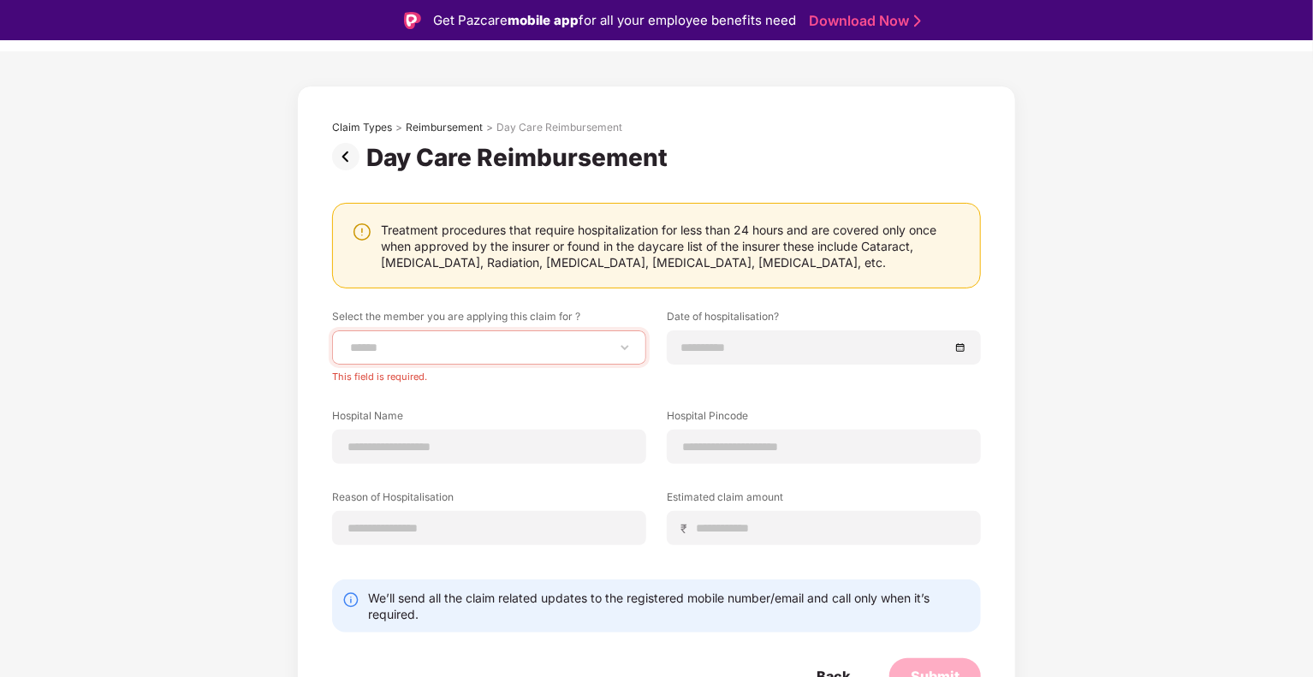
click at [343, 150] on img at bounding box center [349, 156] width 34 height 27
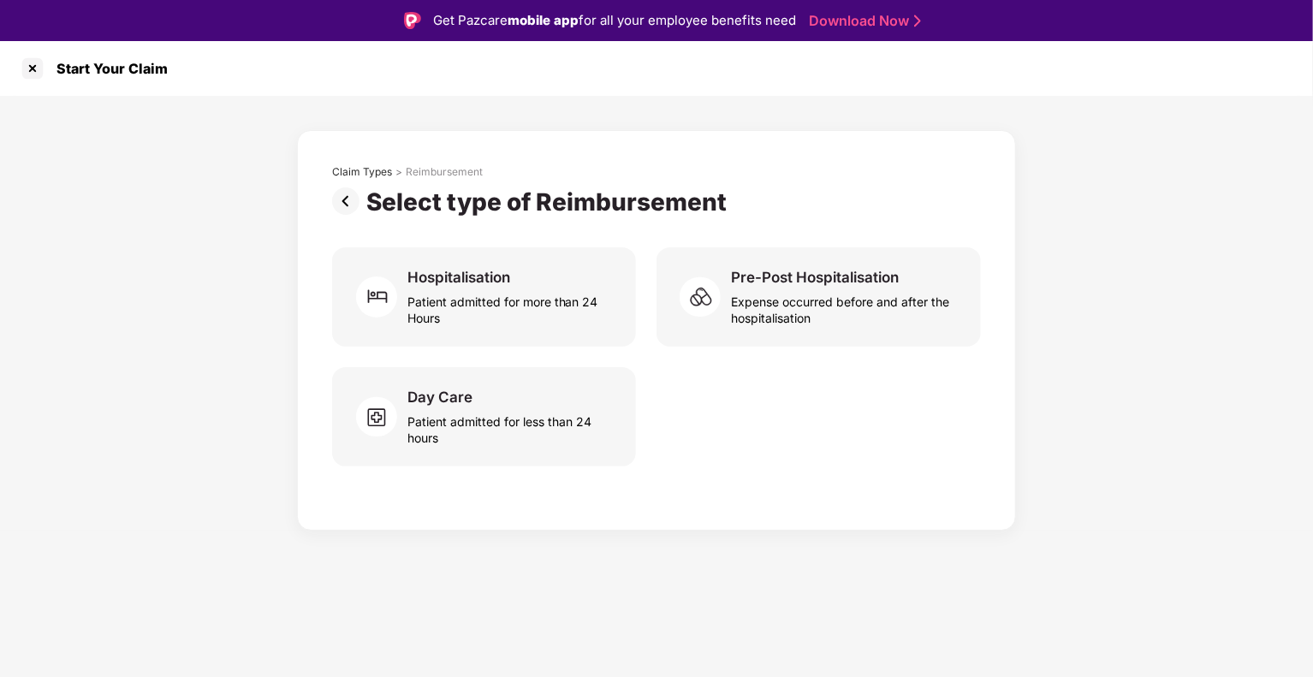
click at [352, 199] on img at bounding box center [349, 200] width 34 height 27
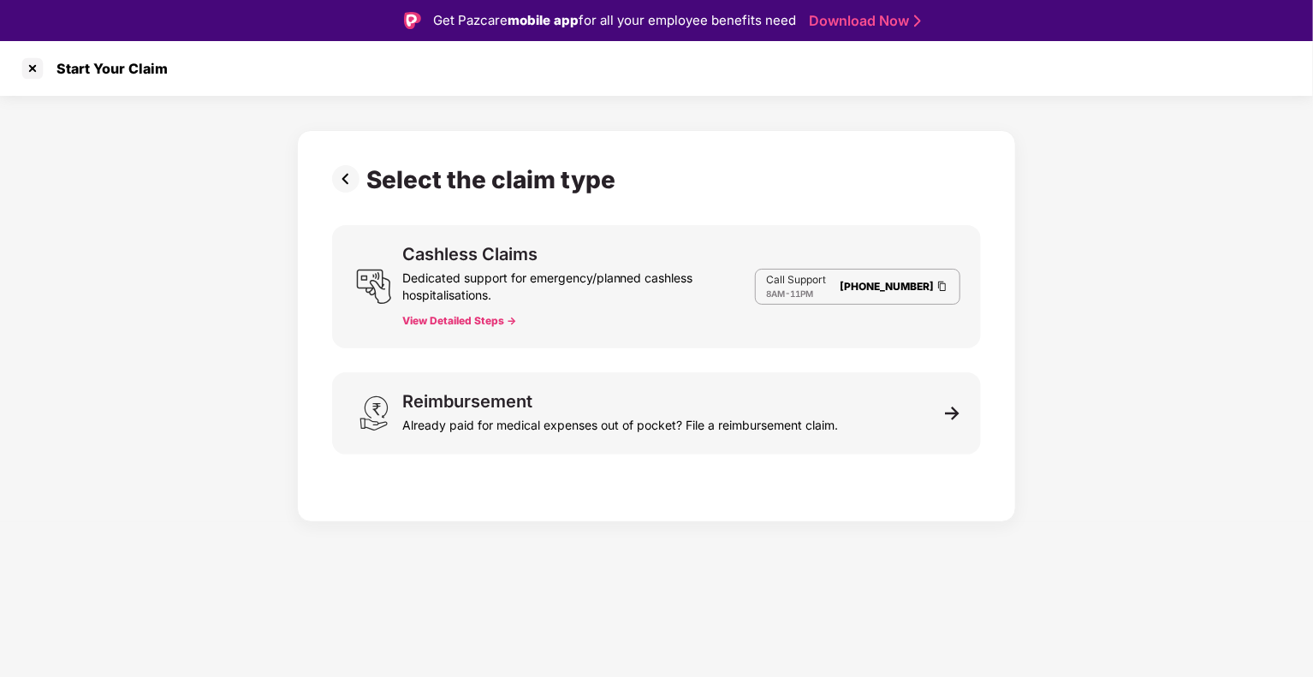
click at [353, 172] on img at bounding box center [349, 178] width 34 height 27
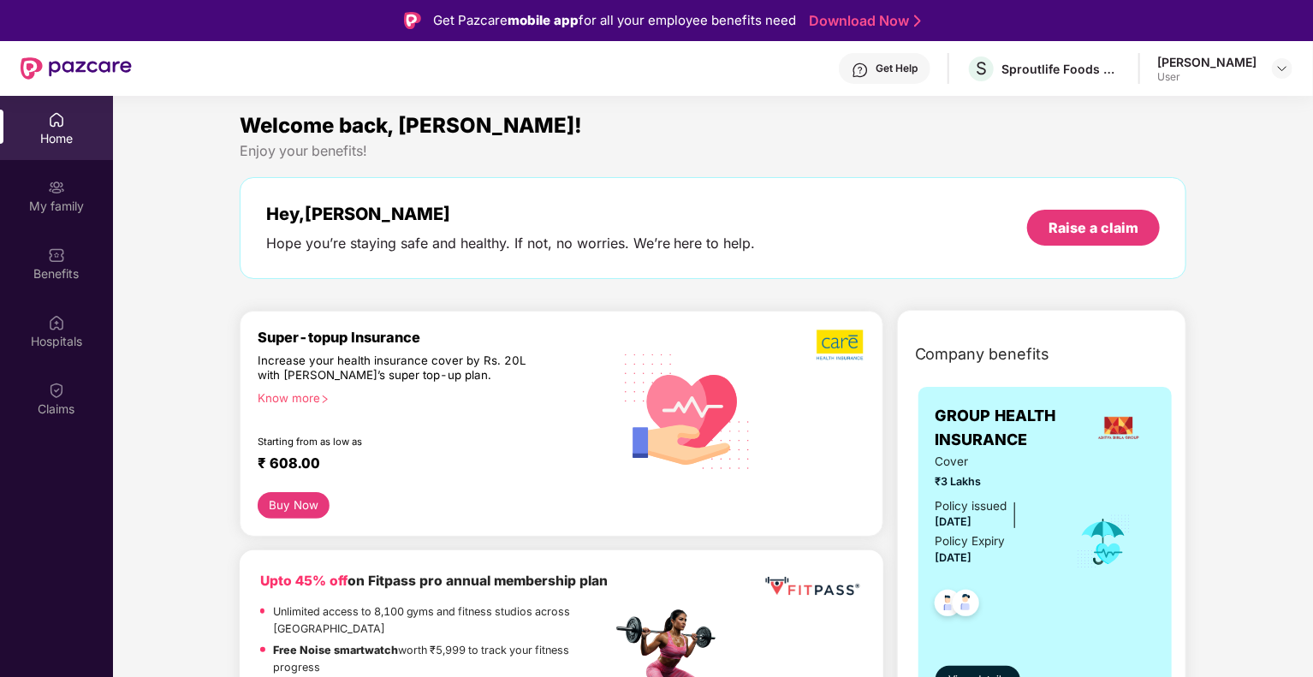
click at [59, 122] on img at bounding box center [56, 119] width 17 height 17
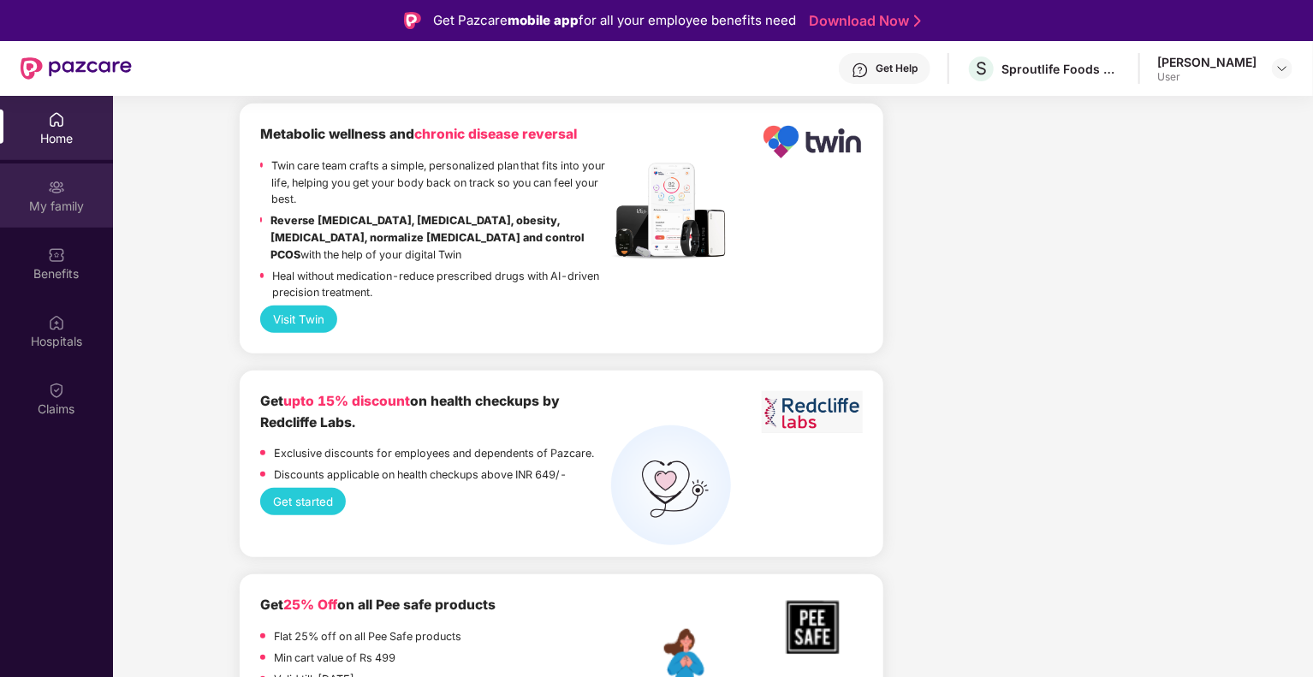
click at [72, 187] on div "My family" at bounding box center [56, 195] width 113 height 64
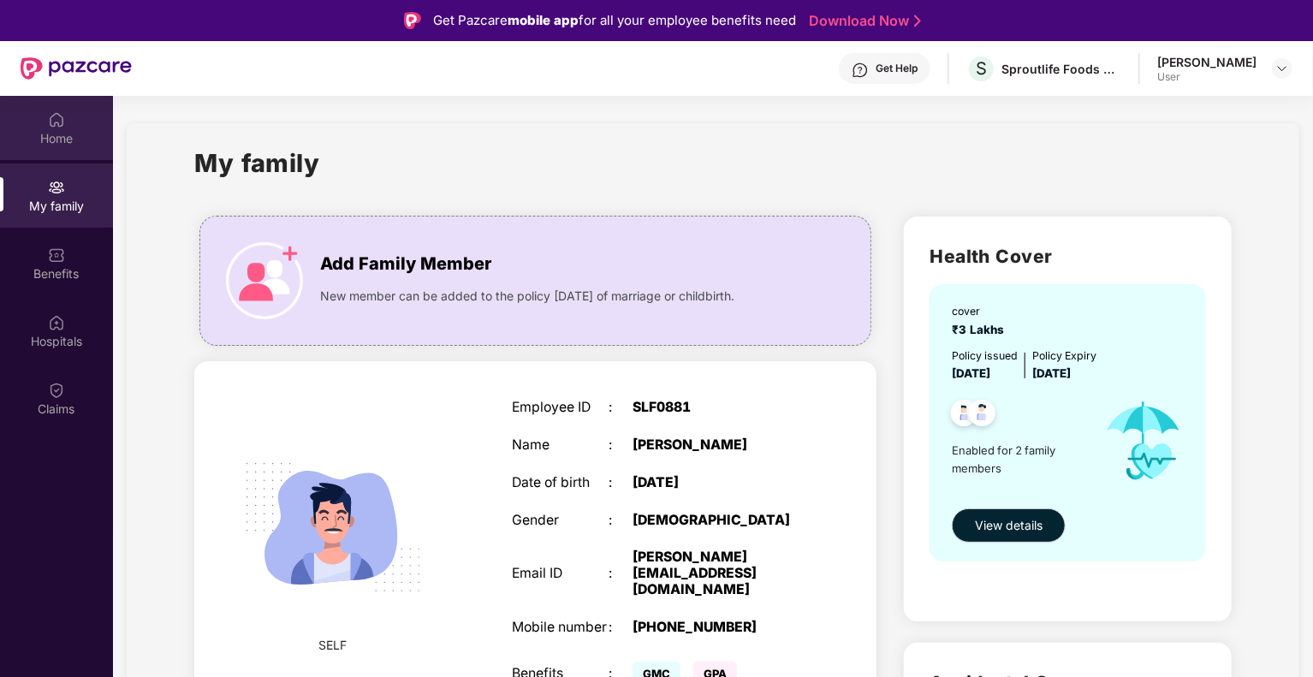
click at [68, 118] on div "Home" at bounding box center [56, 128] width 113 height 64
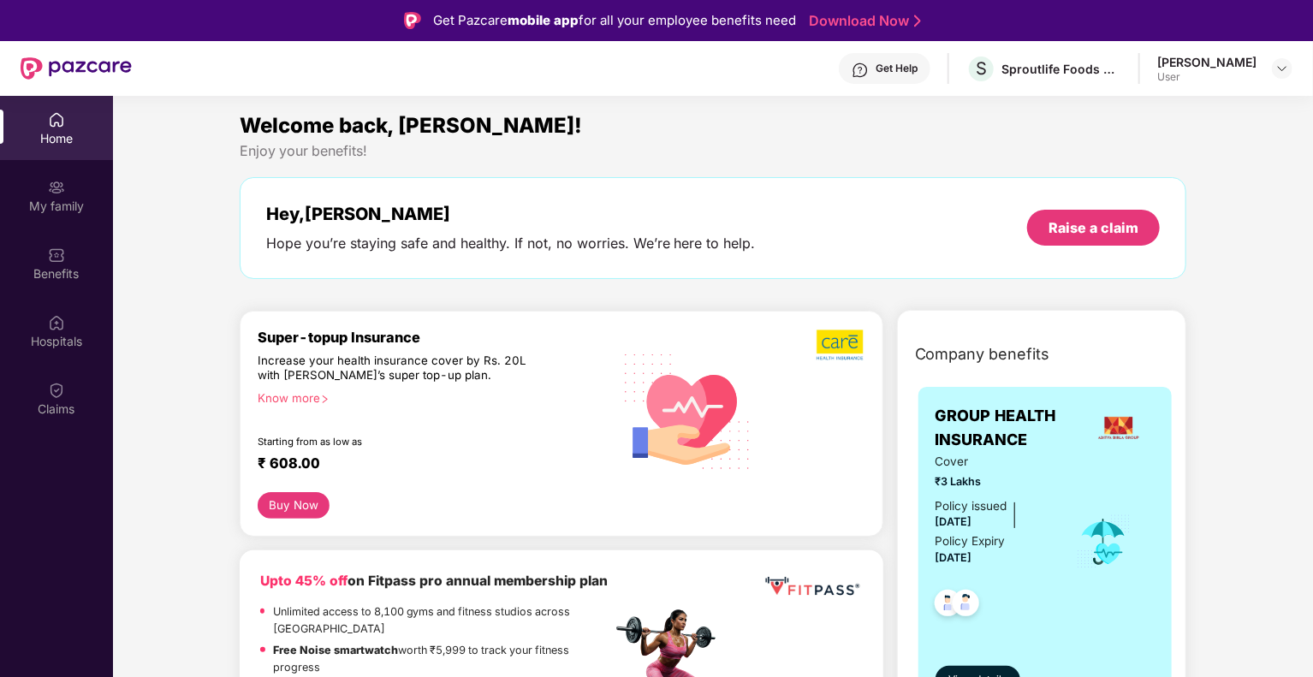
click at [1235, 63] on div "[PERSON_NAME]" at bounding box center [1206, 62] width 99 height 16
click at [1277, 62] on img at bounding box center [1282, 69] width 14 height 14
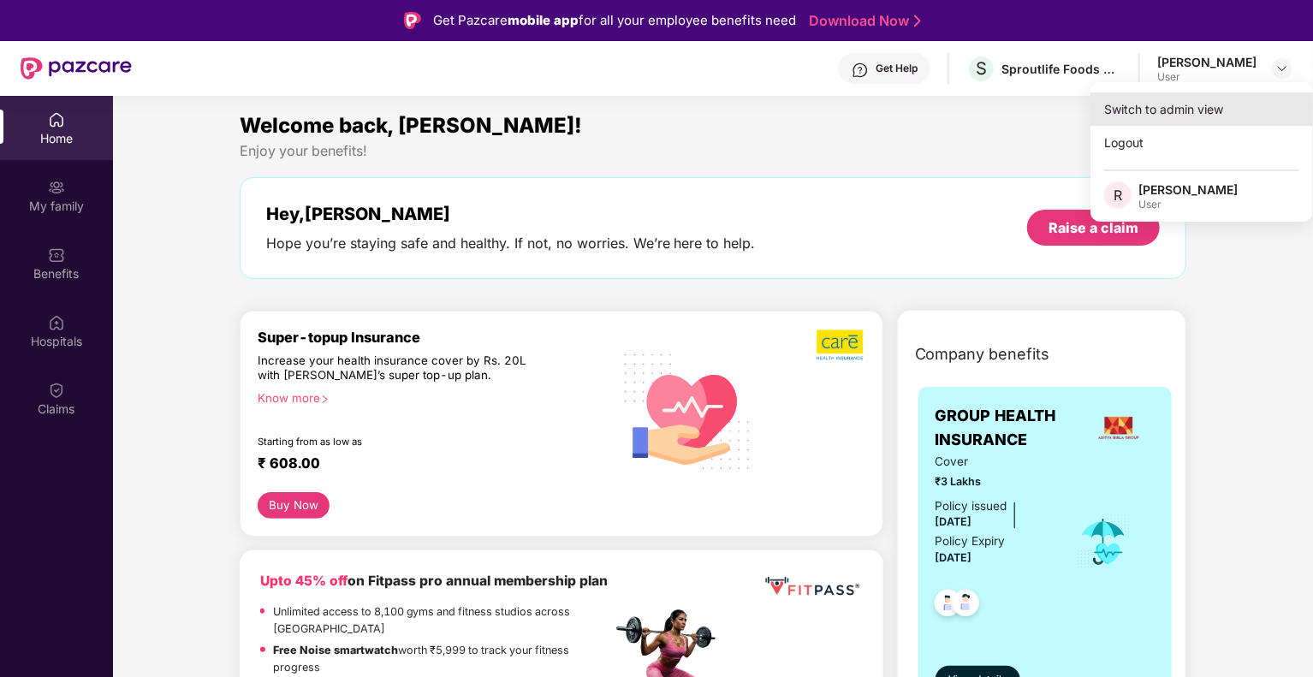
click at [1184, 106] on div "Switch to admin view" at bounding box center [1201, 108] width 223 height 33
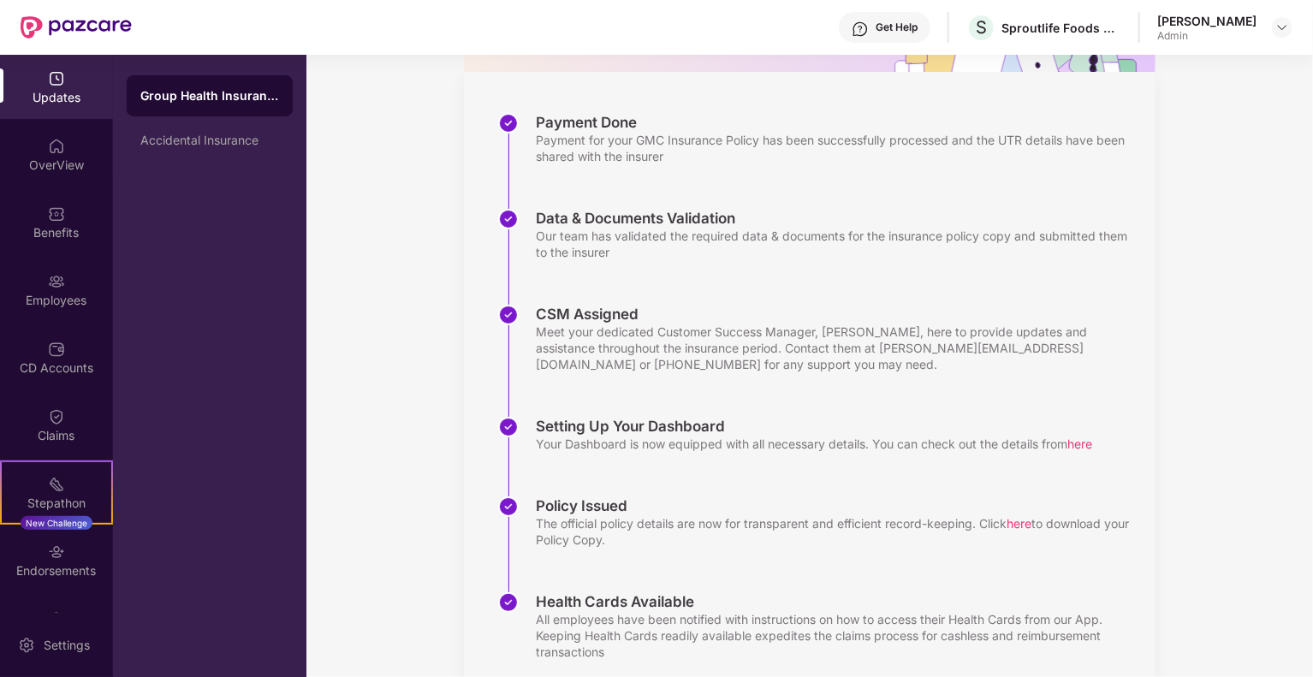
scroll to position [280, 0]
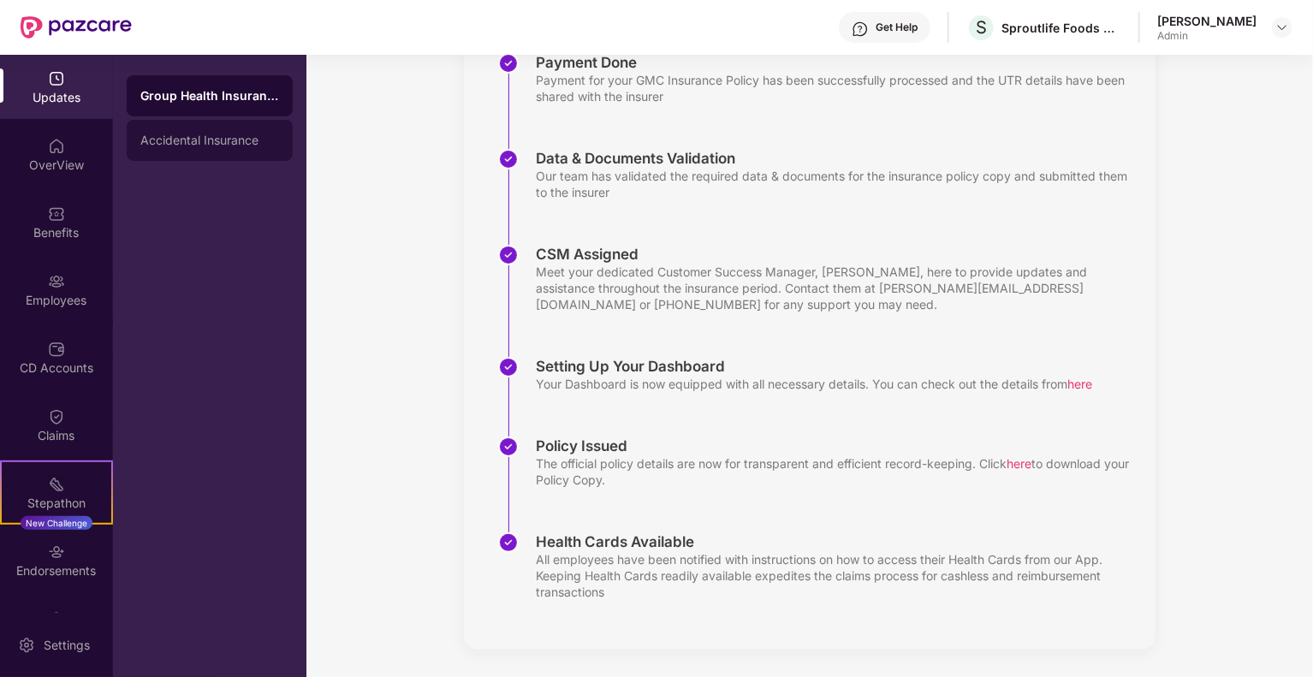
click at [223, 120] on div "Accidental Insurance" at bounding box center [210, 140] width 166 height 41
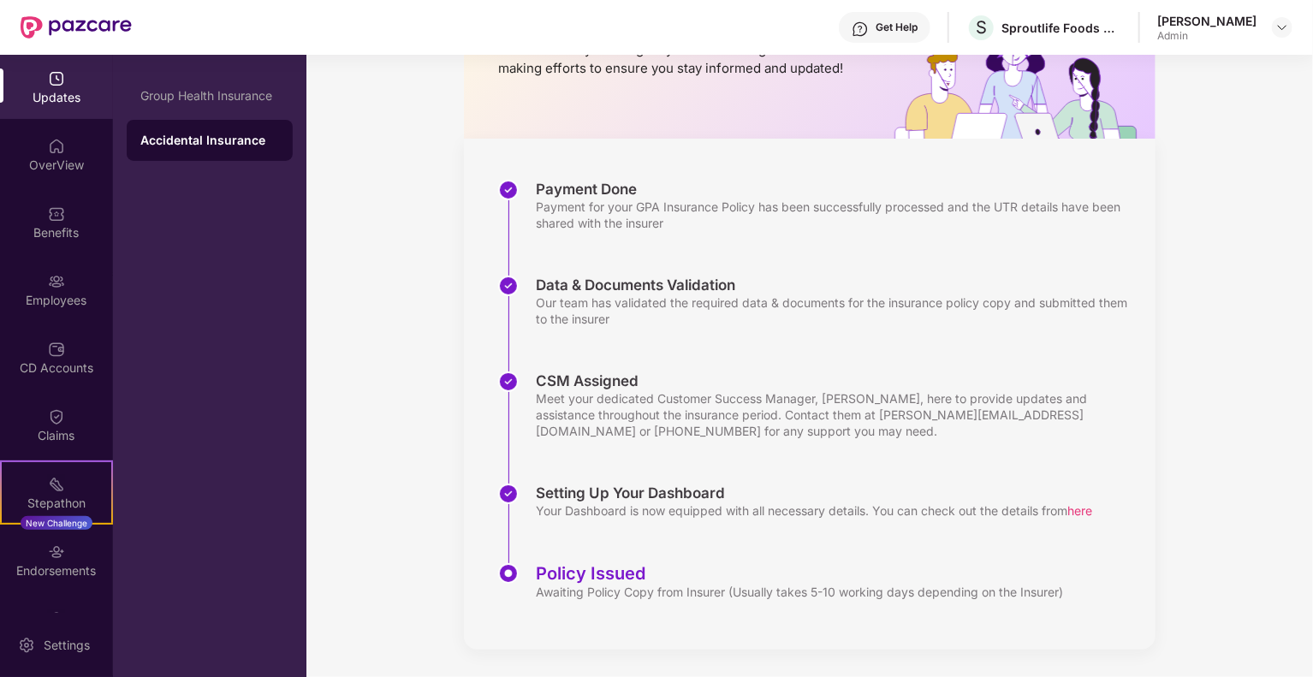
click at [56, 110] on div "Updates" at bounding box center [56, 87] width 113 height 64
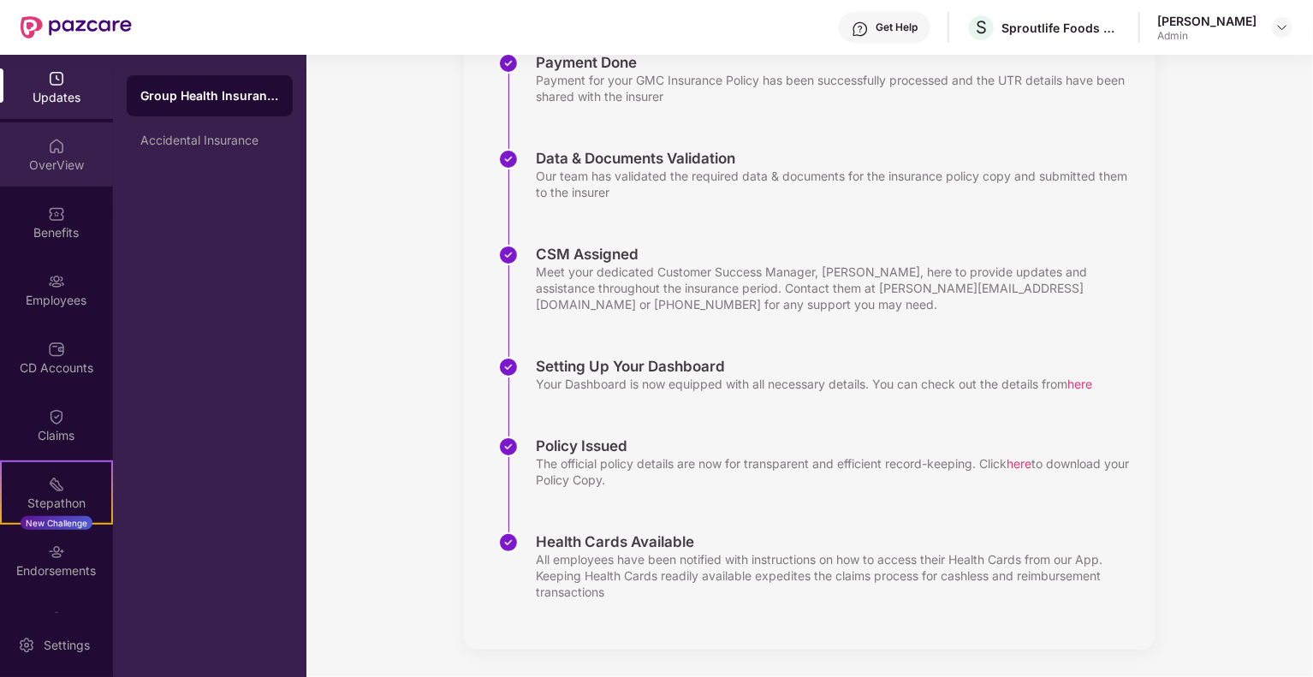
click at [53, 178] on div "OverView" at bounding box center [56, 154] width 113 height 64
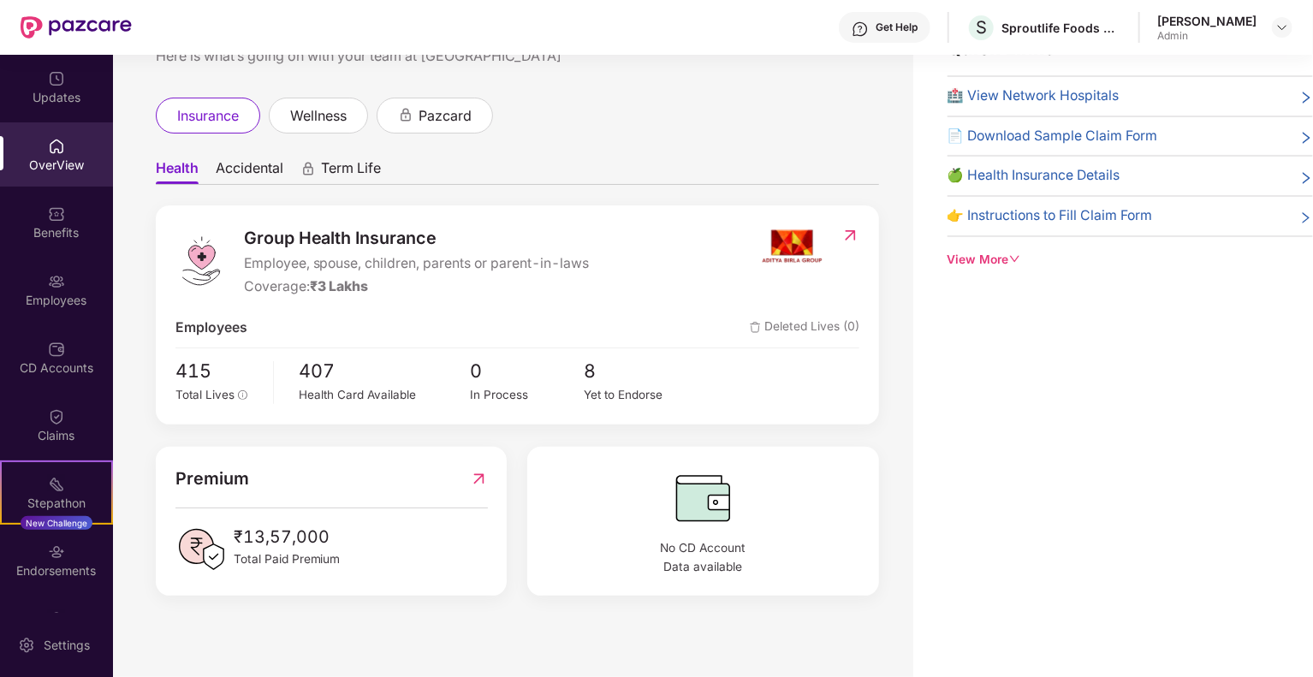
scroll to position [15, 0]
